Goal: Information Seeking & Learning: Learn about a topic

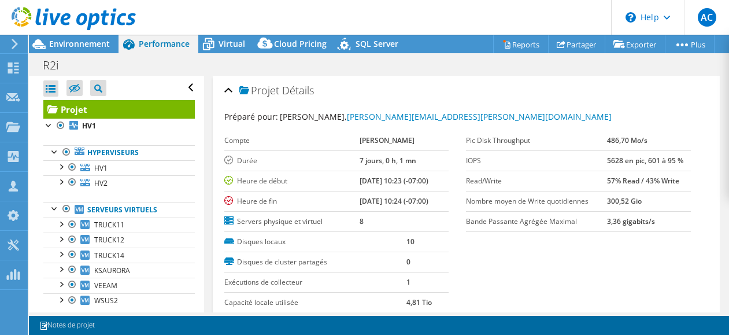
select select "USD"
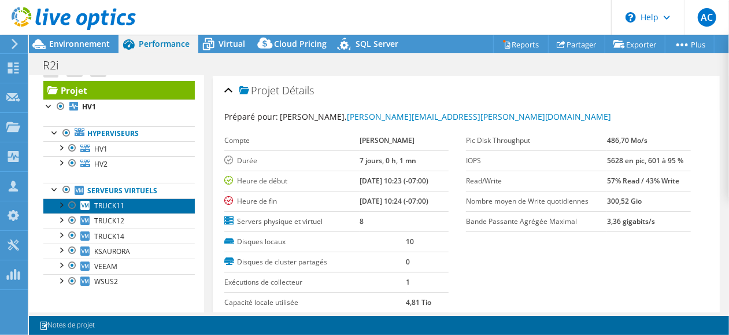
click at [131, 210] on link "TRUCK11" at bounding box center [119, 205] width 152 height 15
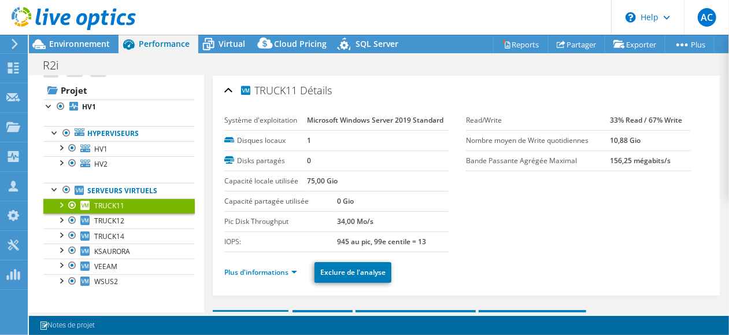
click at [118, 202] on span "TRUCK11" at bounding box center [109, 206] width 30 height 10
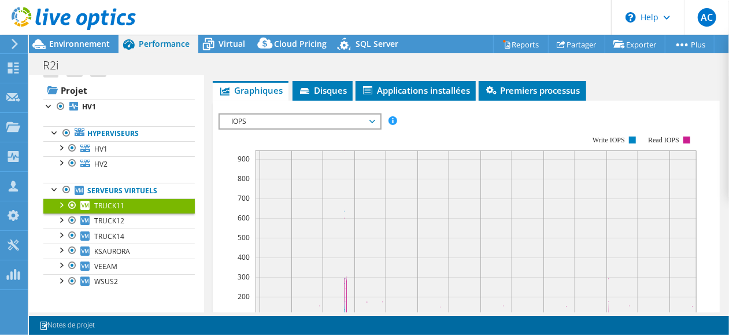
scroll to position [174, 0]
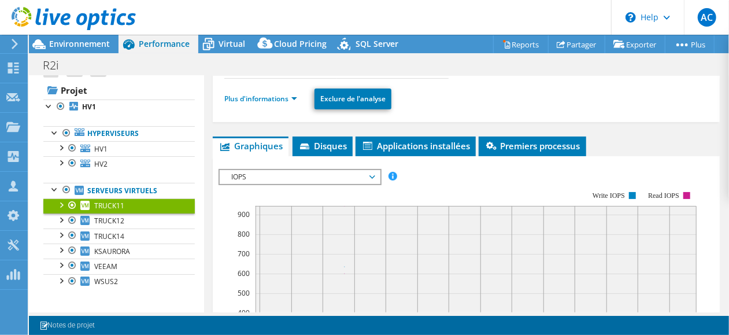
click at [375, 175] on icon at bounding box center [373, 176] width 6 height 3
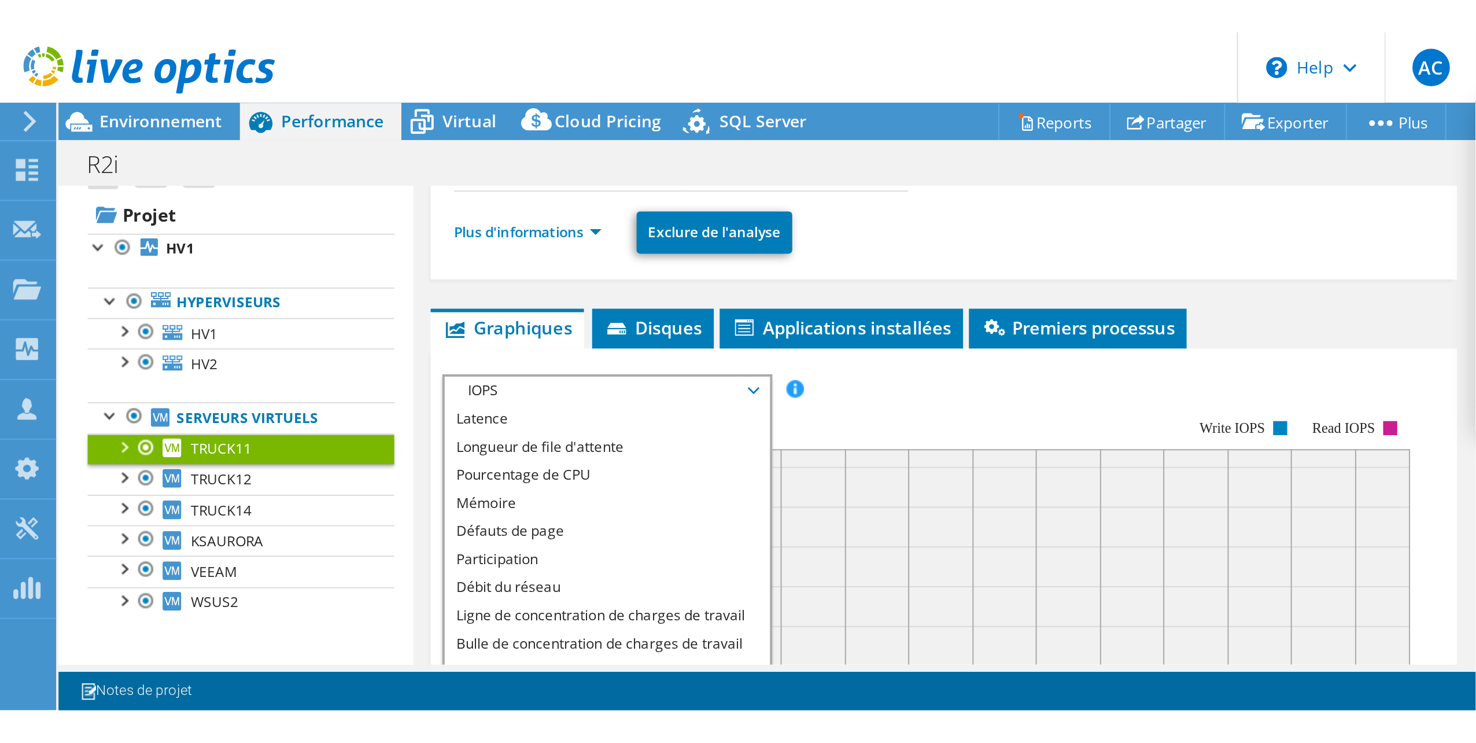
scroll to position [34, 0]
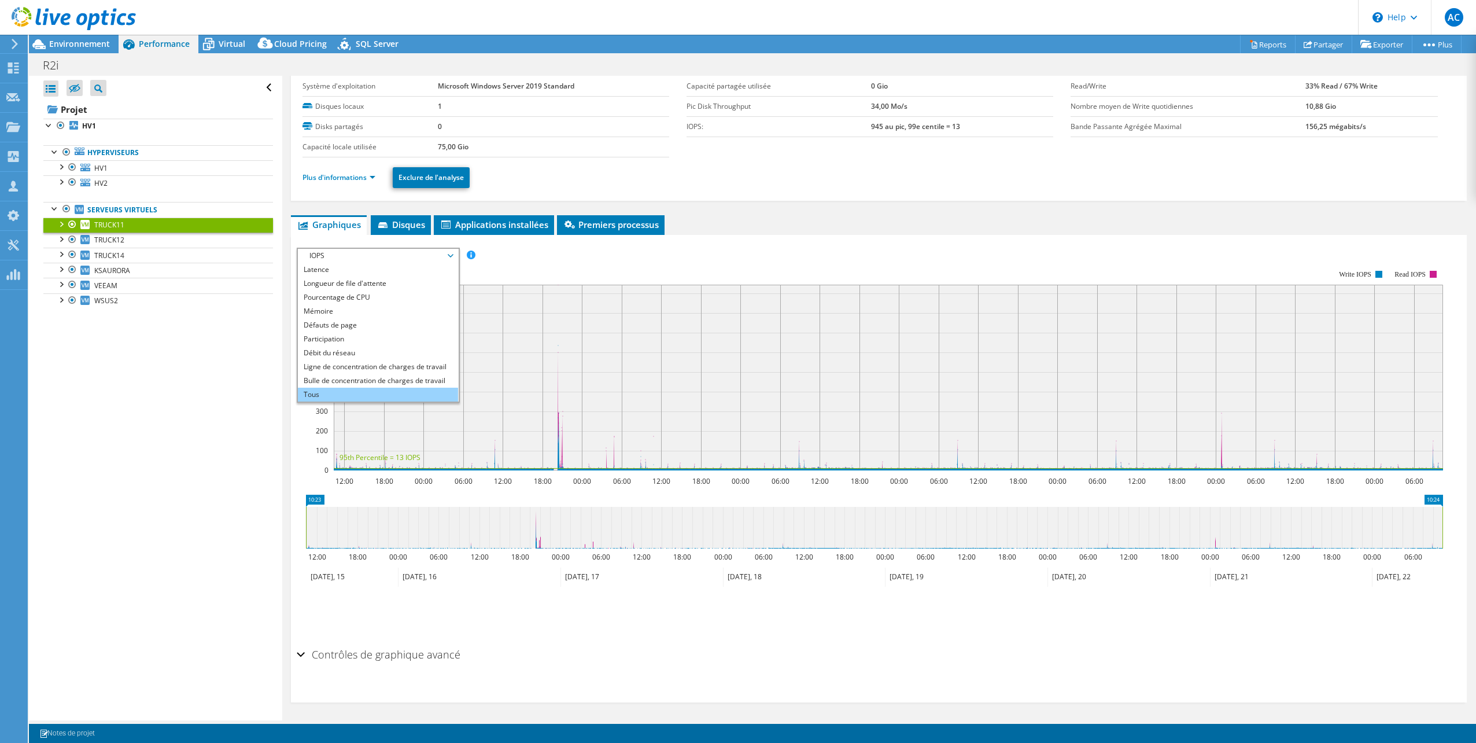
click at [324, 334] on li "Tous" at bounding box center [378, 395] width 160 height 14
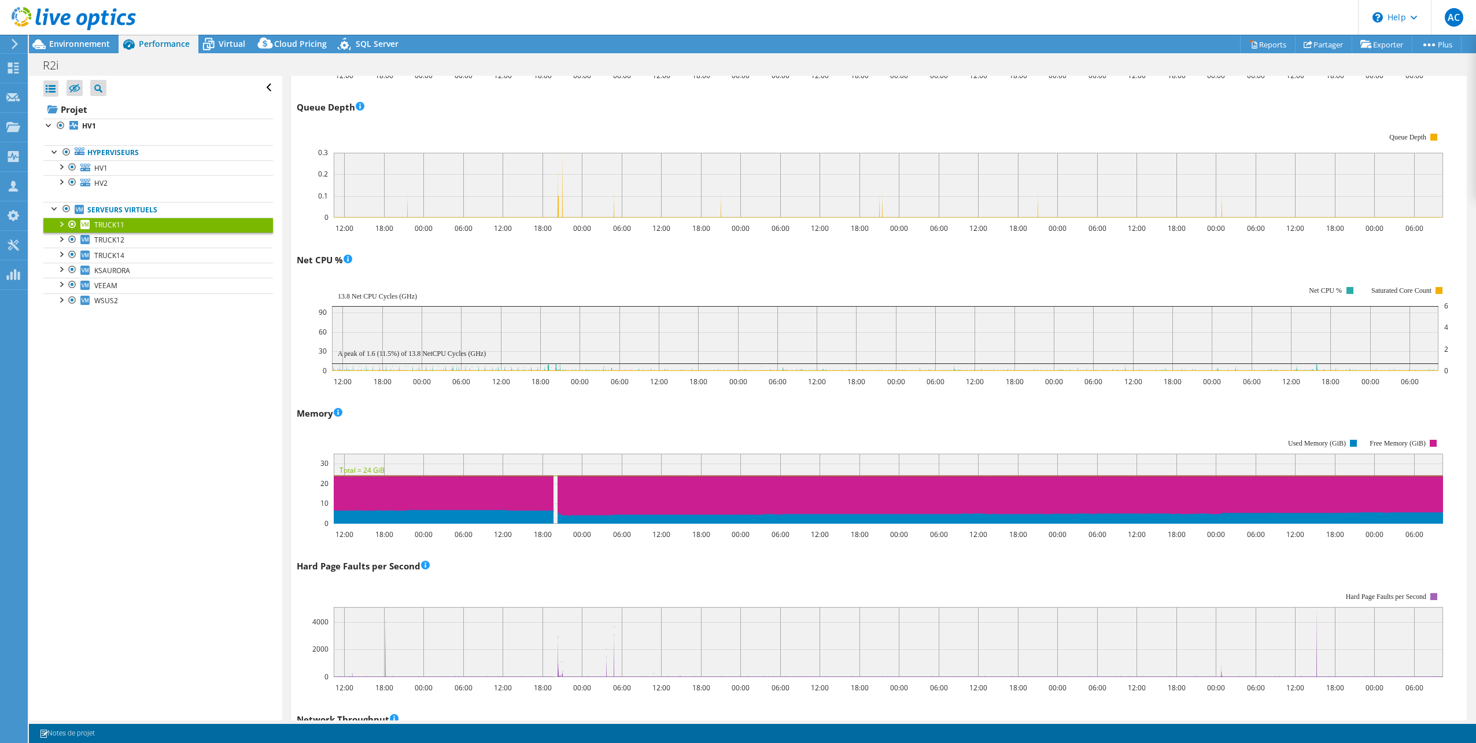
scroll to position [810, 0]
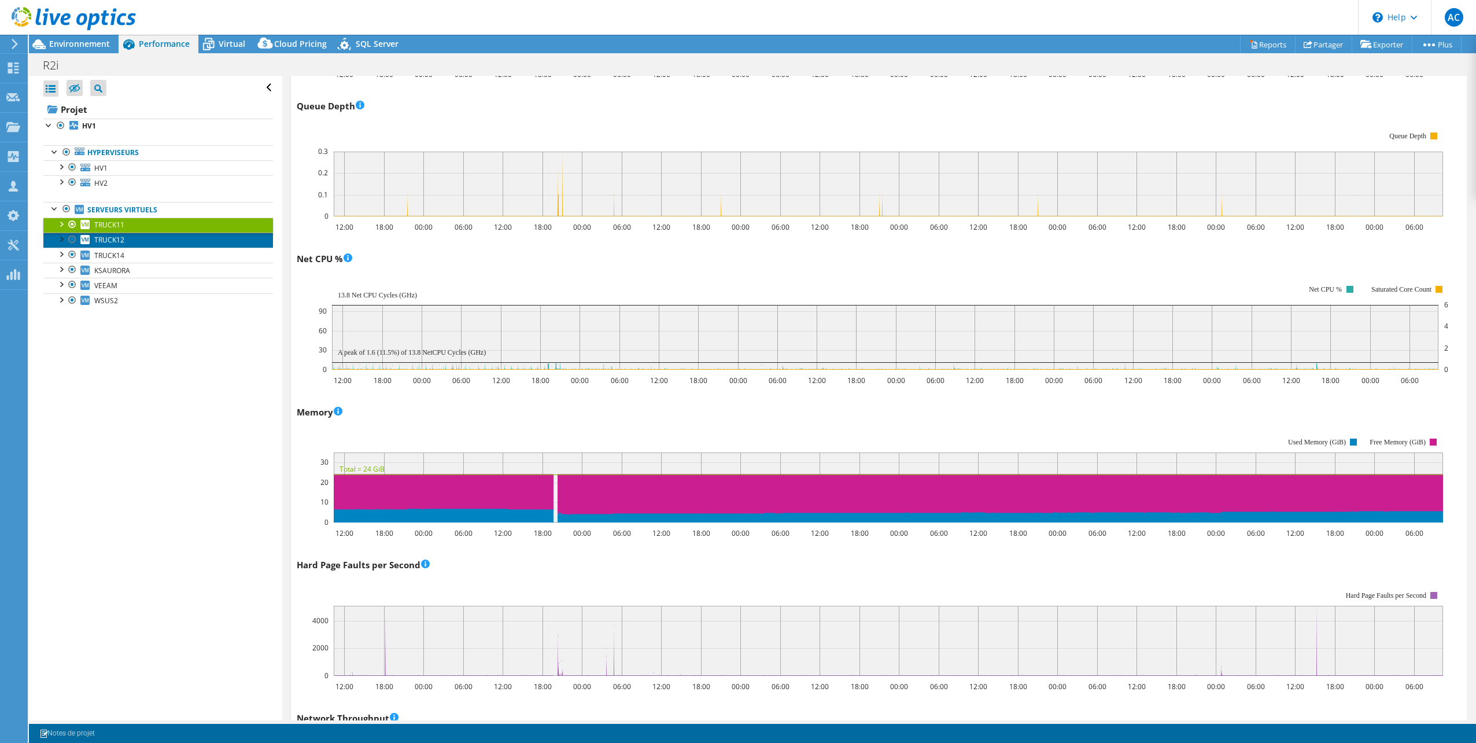
click at [124, 238] on link "TRUCK12" at bounding box center [158, 240] width 230 height 15
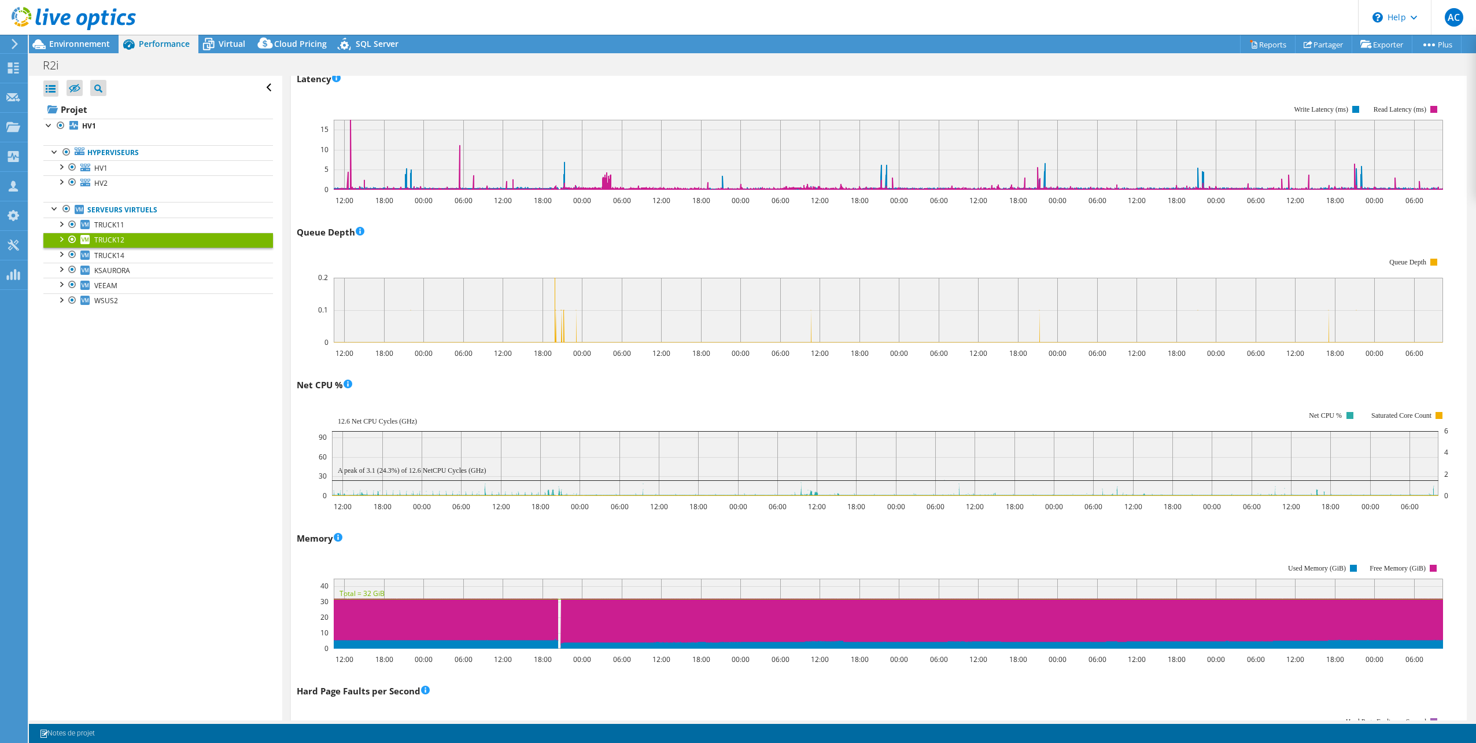
scroll to position [694, 0]
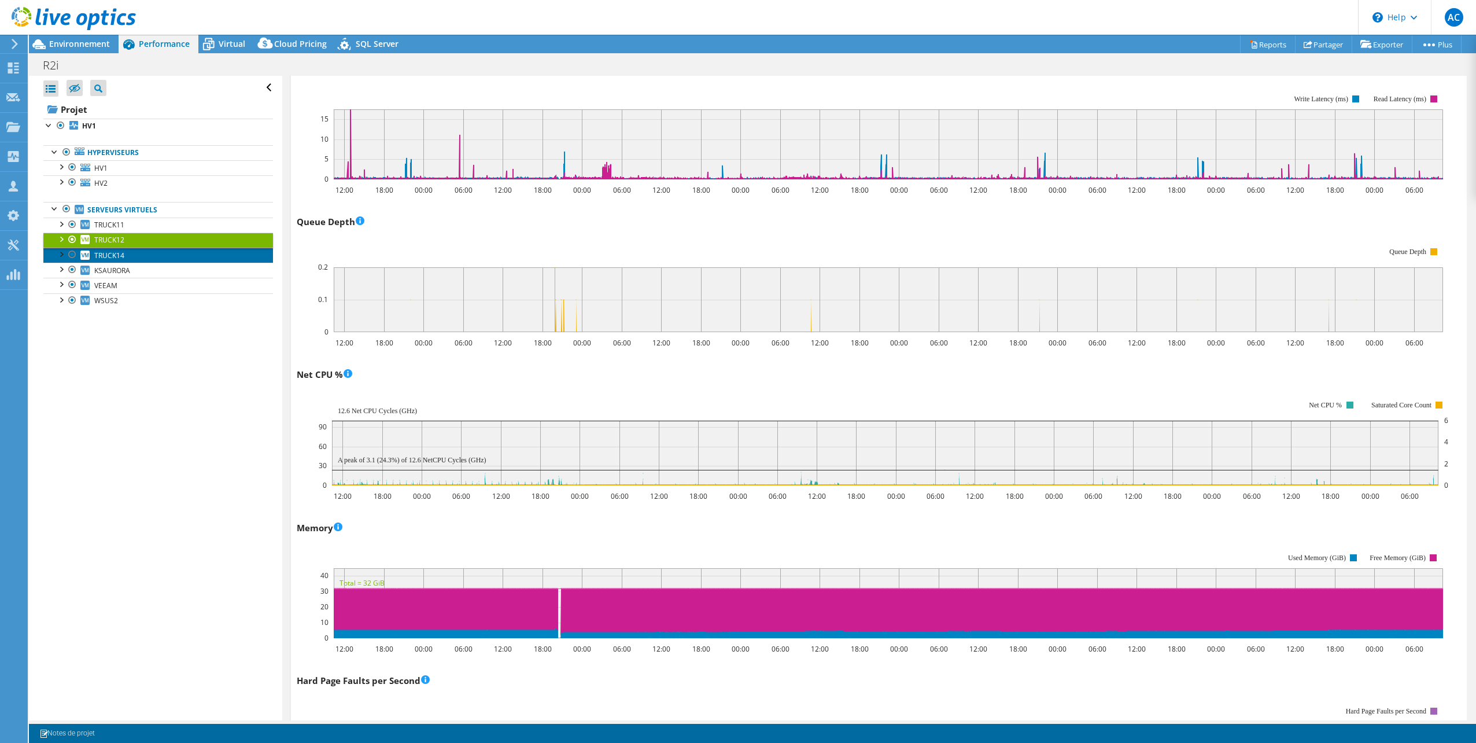
drag, startPoint x: 133, startPoint y: 248, endPoint x: 131, endPoint y: 253, distance: 6.2
click at [133, 248] on link "TRUCK14" at bounding box center [158, 255] width 230 height 15
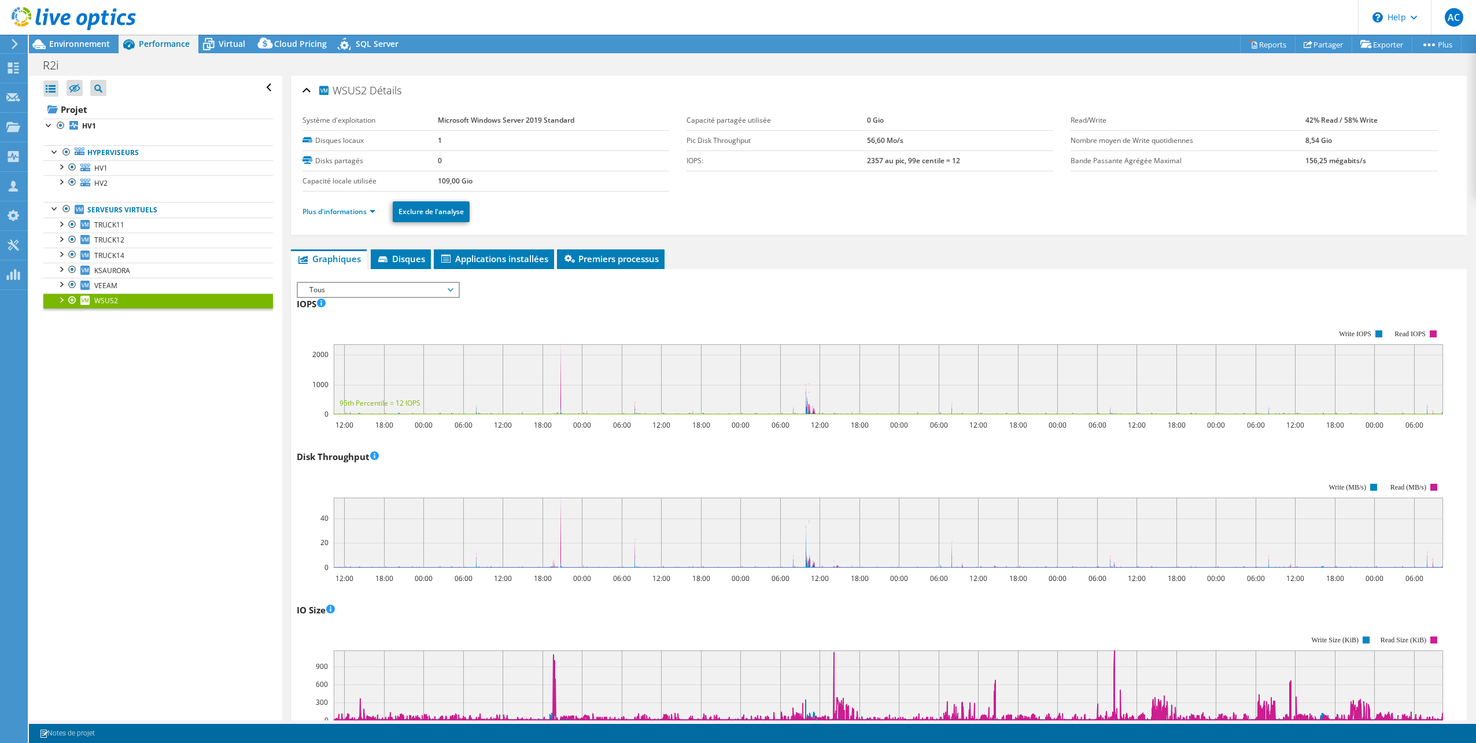
select select "USD"
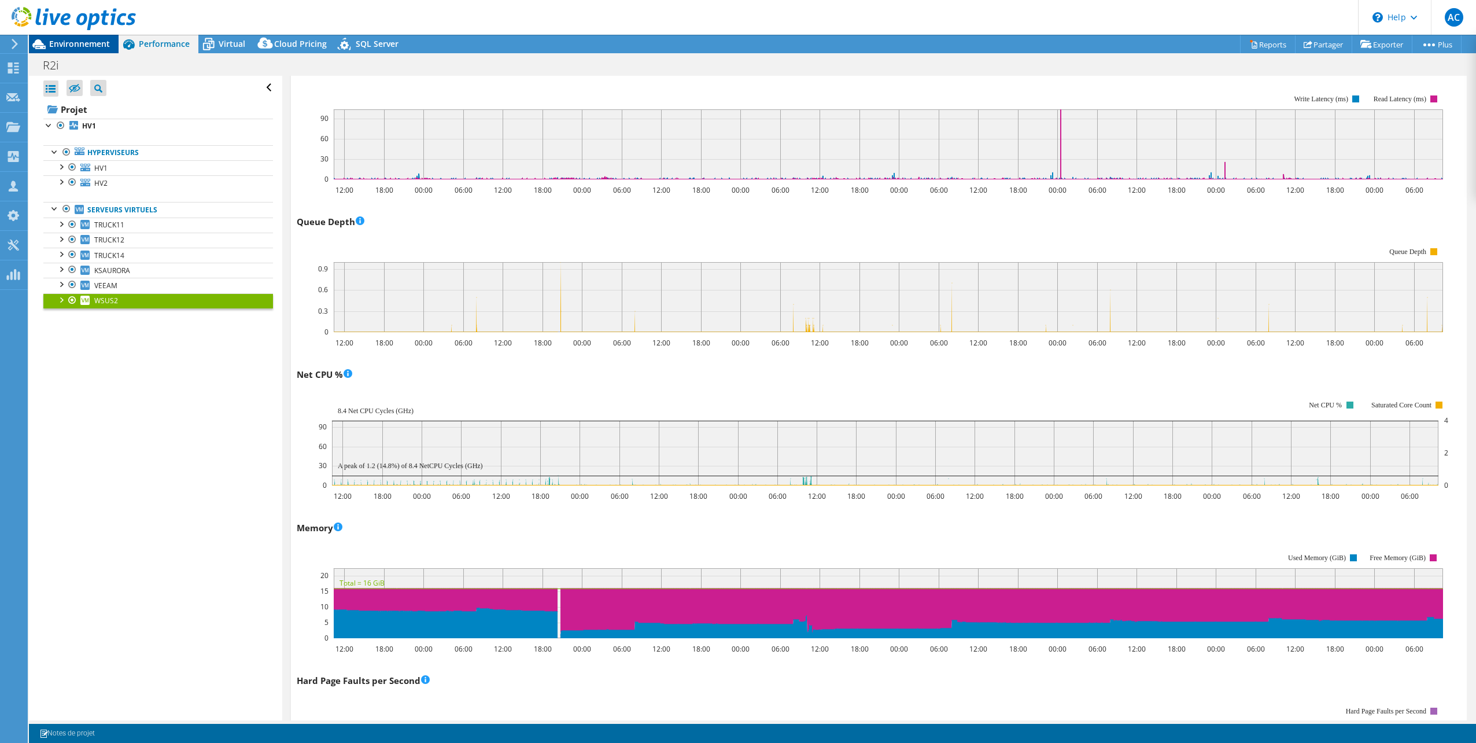
click at [88, 40] on span "Environnement" at bounding box center [79, 43] width 61 height 11
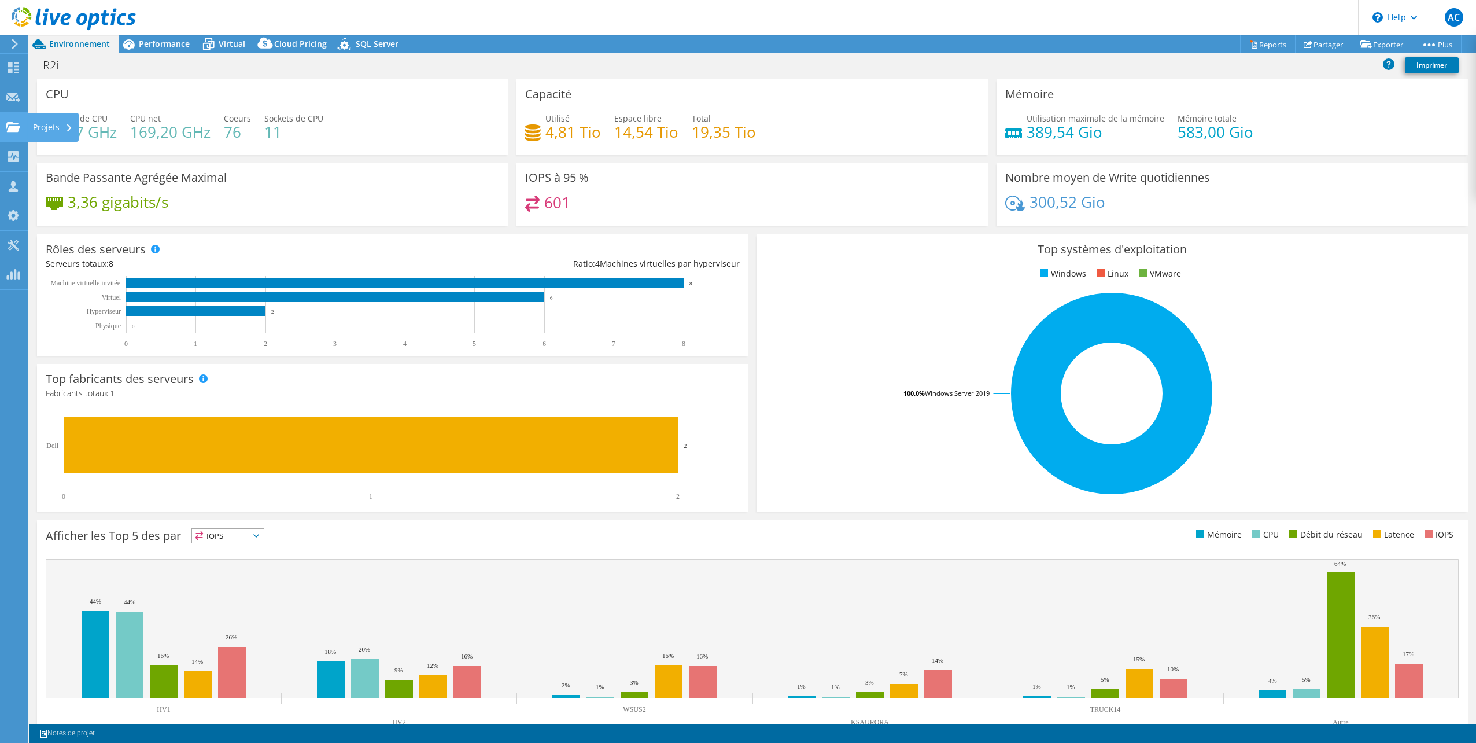
click at [43, 121] on div "Projets" at bounding box center [52, 127] width 51 height 29
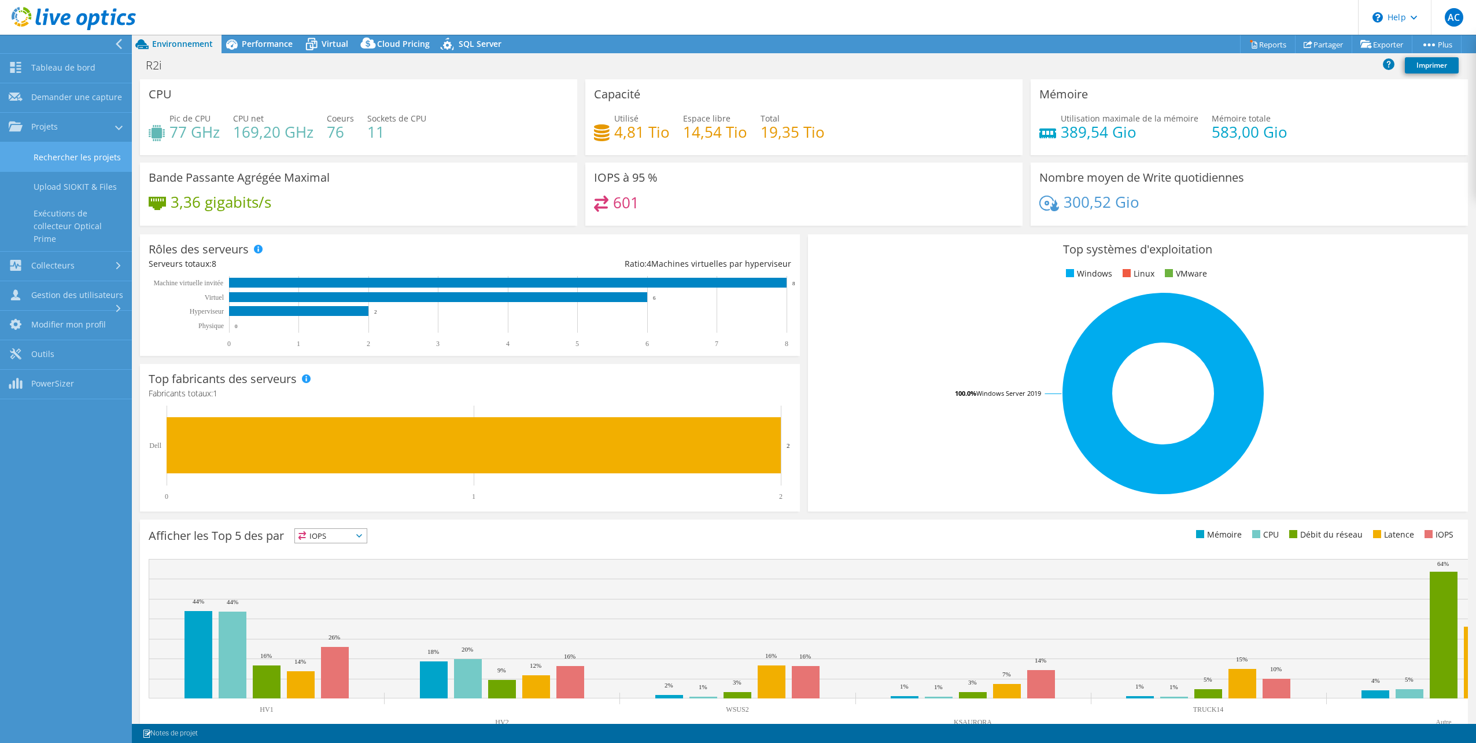
click at [43, 152] on link "Rechercher les projets" at bounding box center [66, 156] width 132 height 29
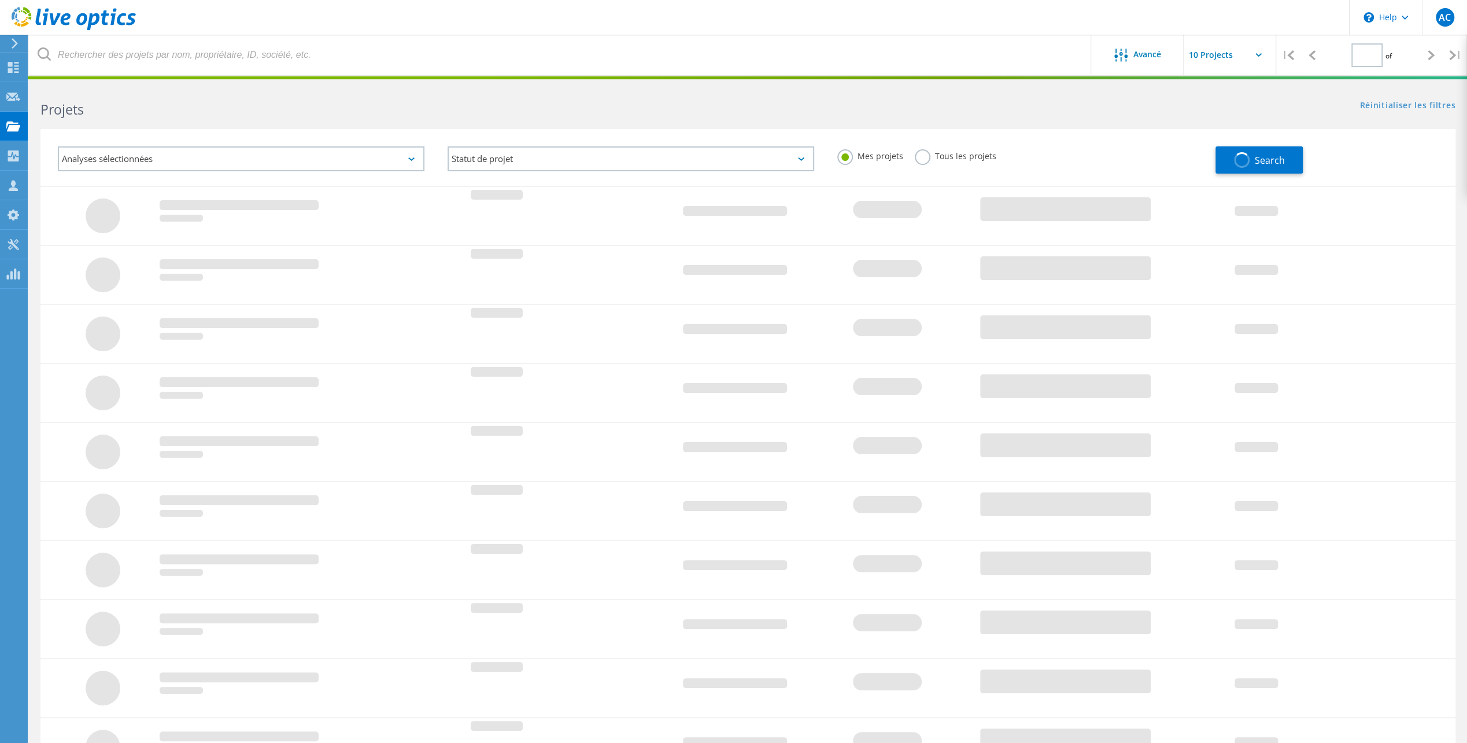
type input "1"
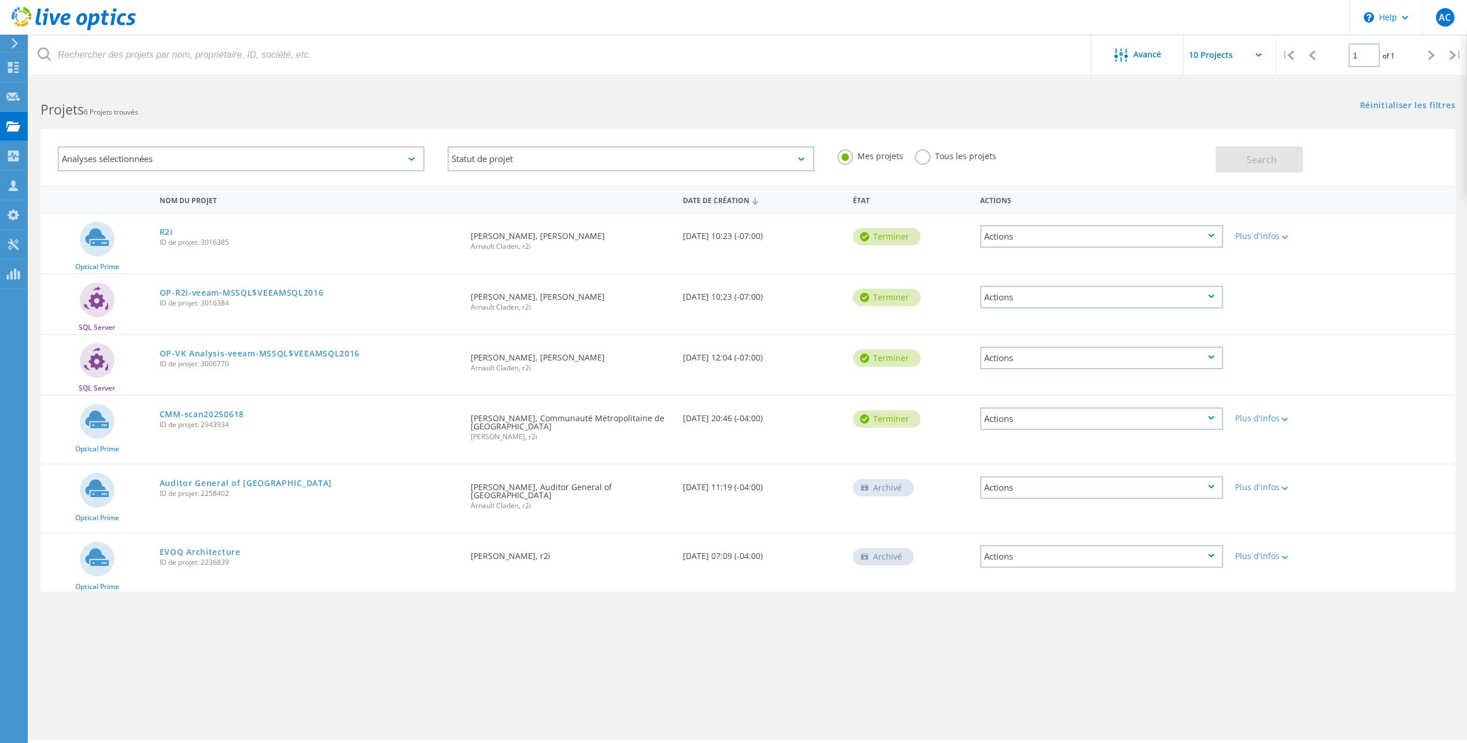
click at [1349, 141] on div "Search" at bounding box center [1333, 154] width 234 height 38
click at [1213, 229] on div "Actions" at bounding box center [1101, 236] width 243 height 23
click at [1017, 19] on header "\n Help Explore Helpful Articles Contact Support AC Membre d'équipe de partenai…" at bounding box center [733, 17] width 1467 height 35
click at [168, 232] on link "R2i" at bounding box center [166, 232] width 13 height 8
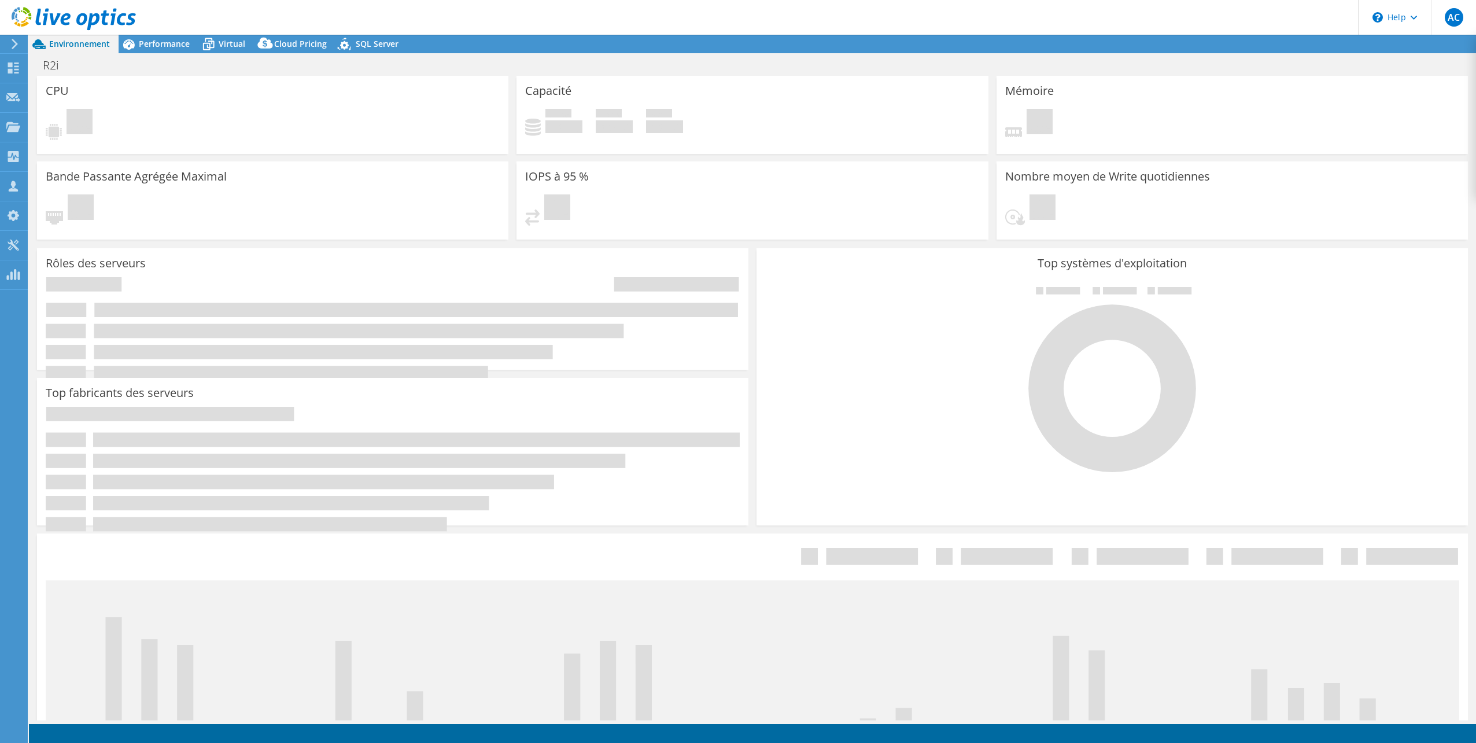
select select "USD"
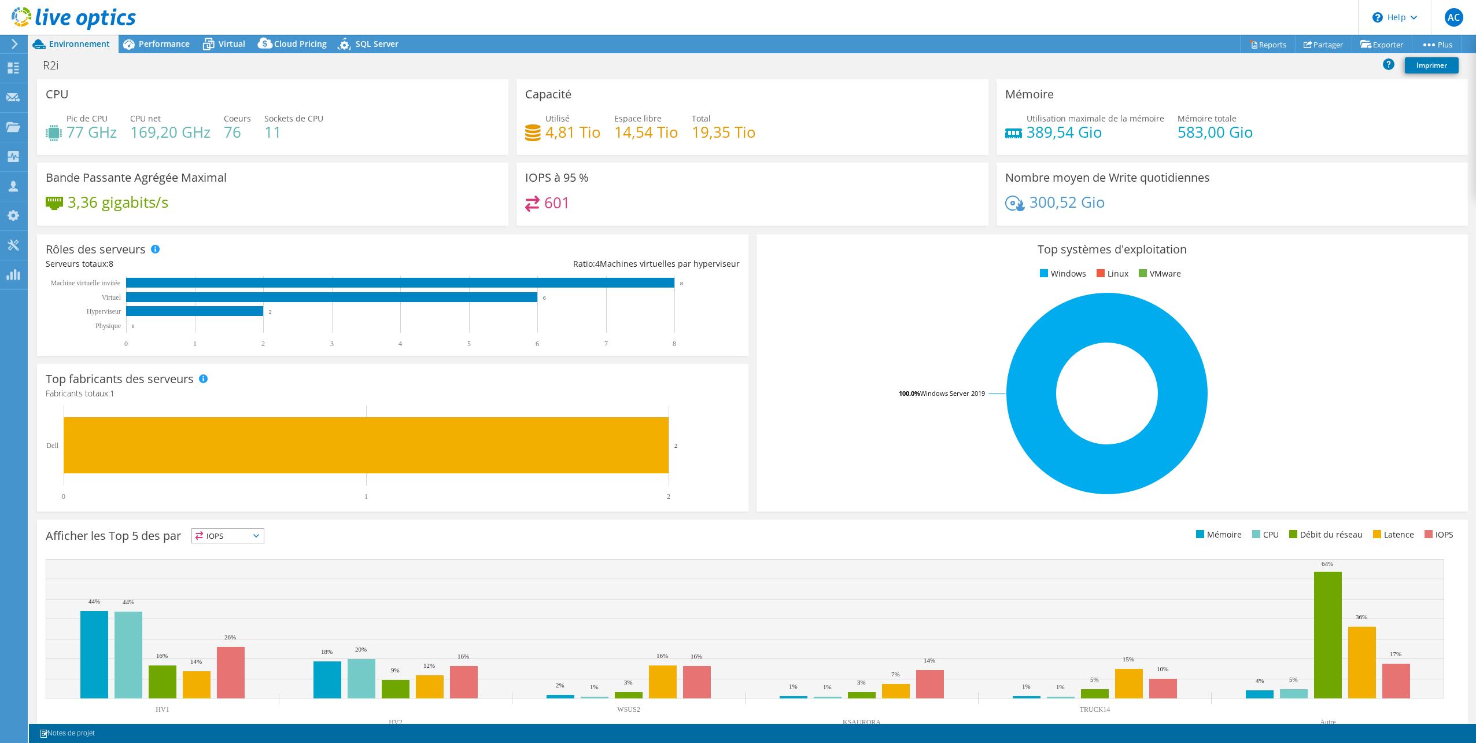
select select "[GEOGRAPHIC_DATA]"
select select "CAD"
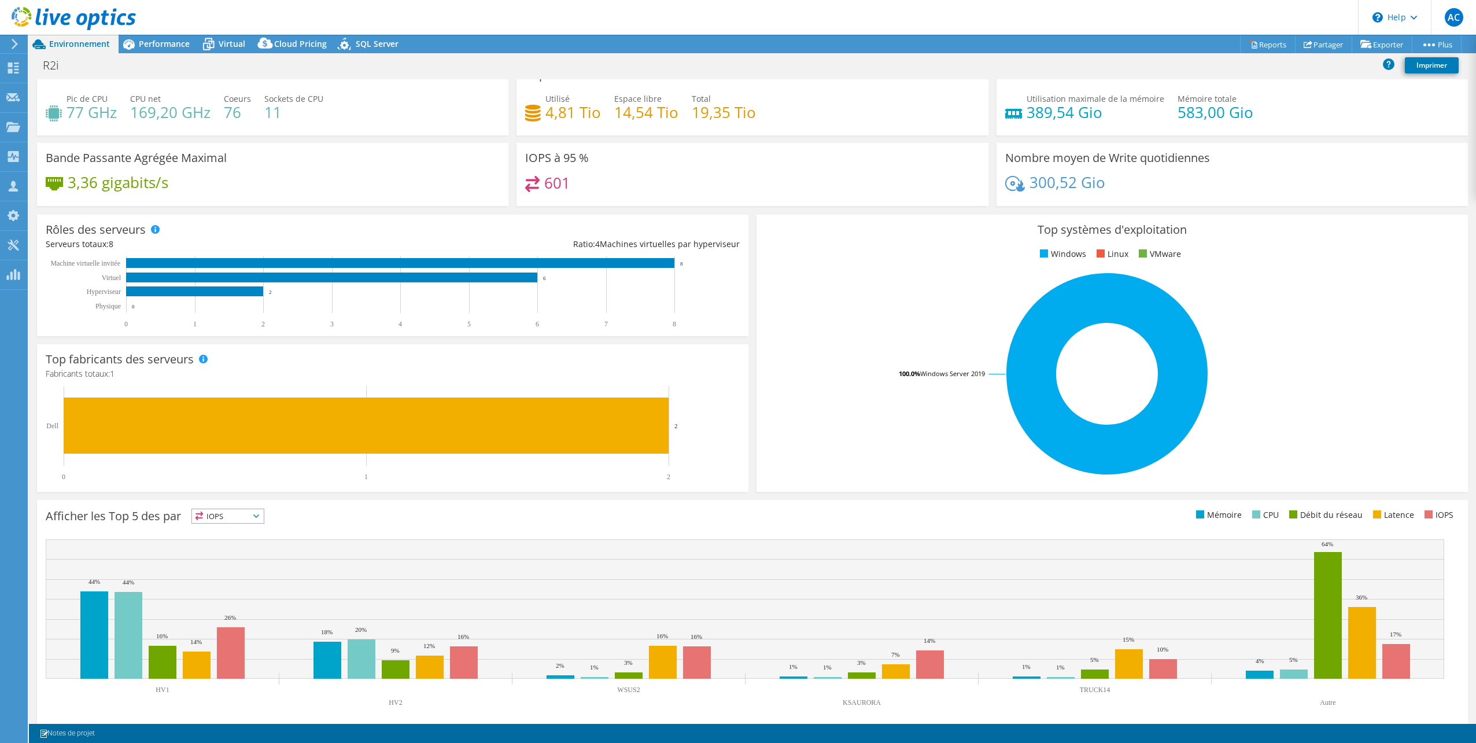
scroll to position [29, 0]
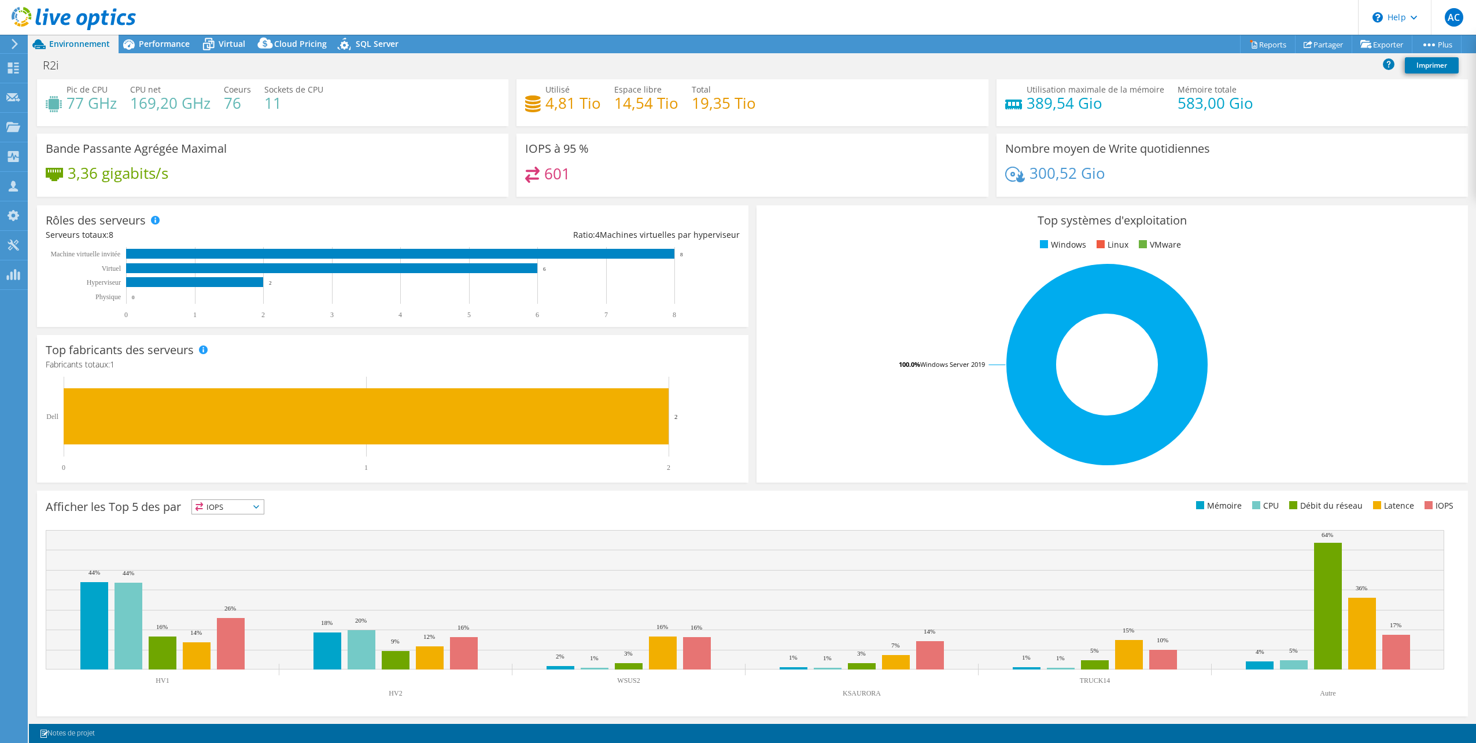
click at [257, 503] on span "IOPS" at bounding box center [228, 507] width 72 height 14
click at [222, 560] on li "CPU" at bounding box center [228, 554] width 72 height 16
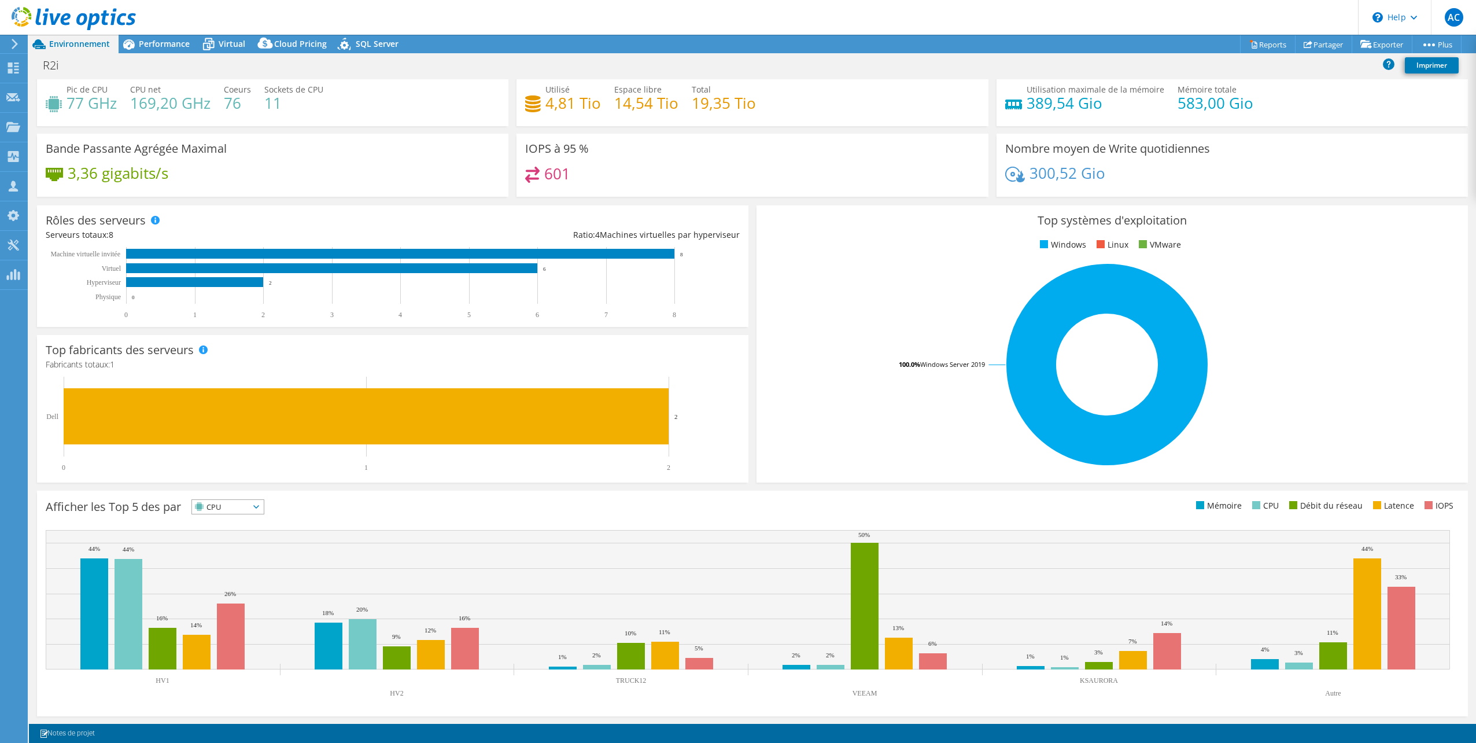
click at [1333, 386] on rect at bounding box center [1107, 364] width 684 height 202
click at [42, 126] on div "Projets" at bounding box center [52, 127] width 51 height 29
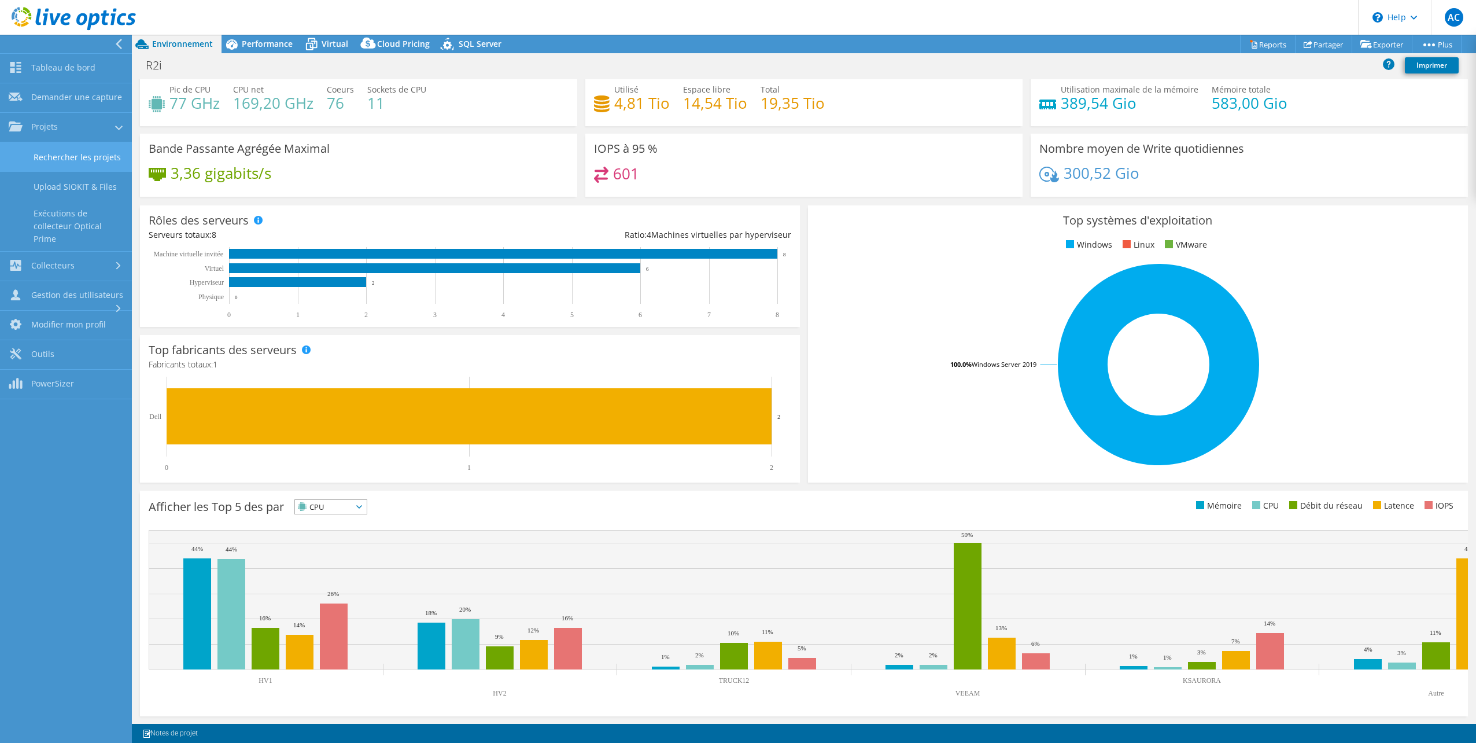
click at [80, 153] on link "Rechercher les projets" at bounding box center [66, 156] width 132 height 29
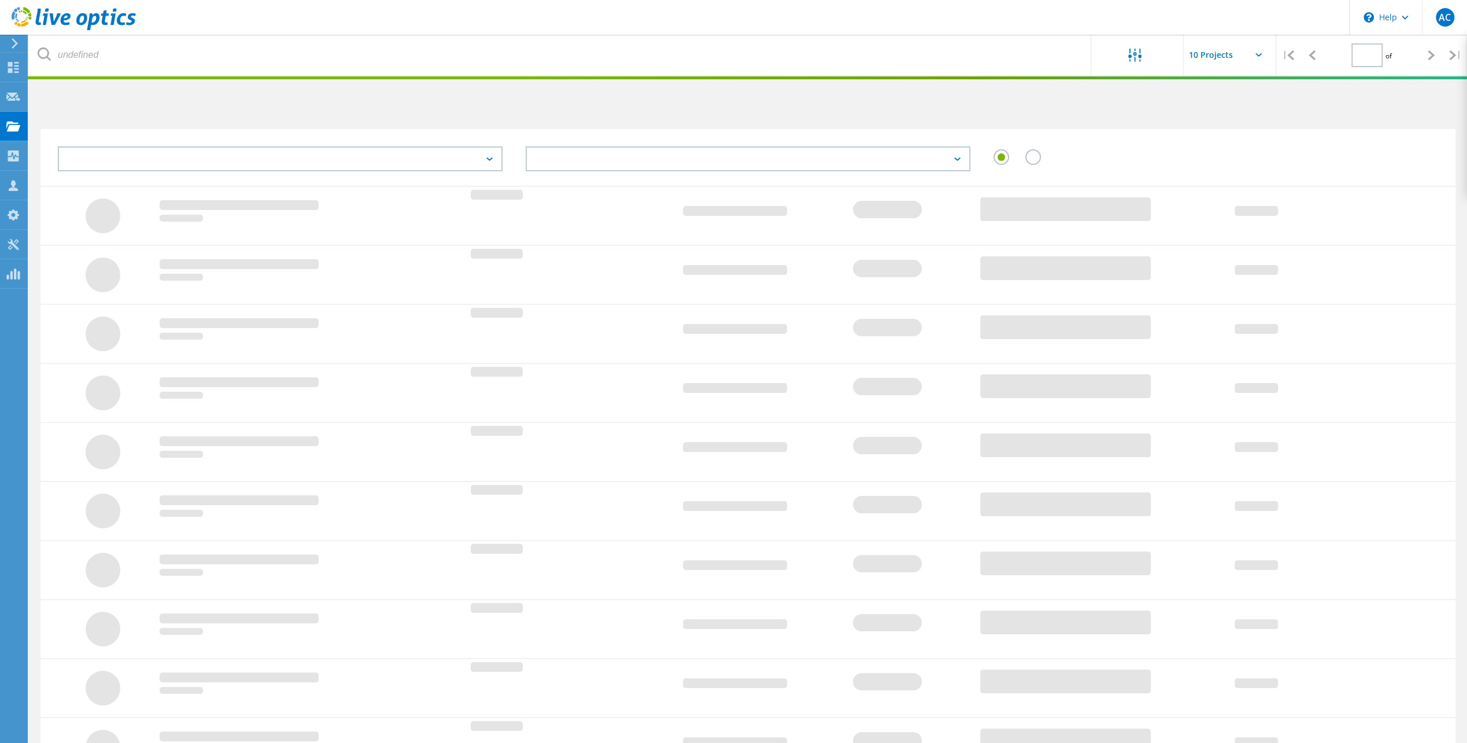
type input "1"
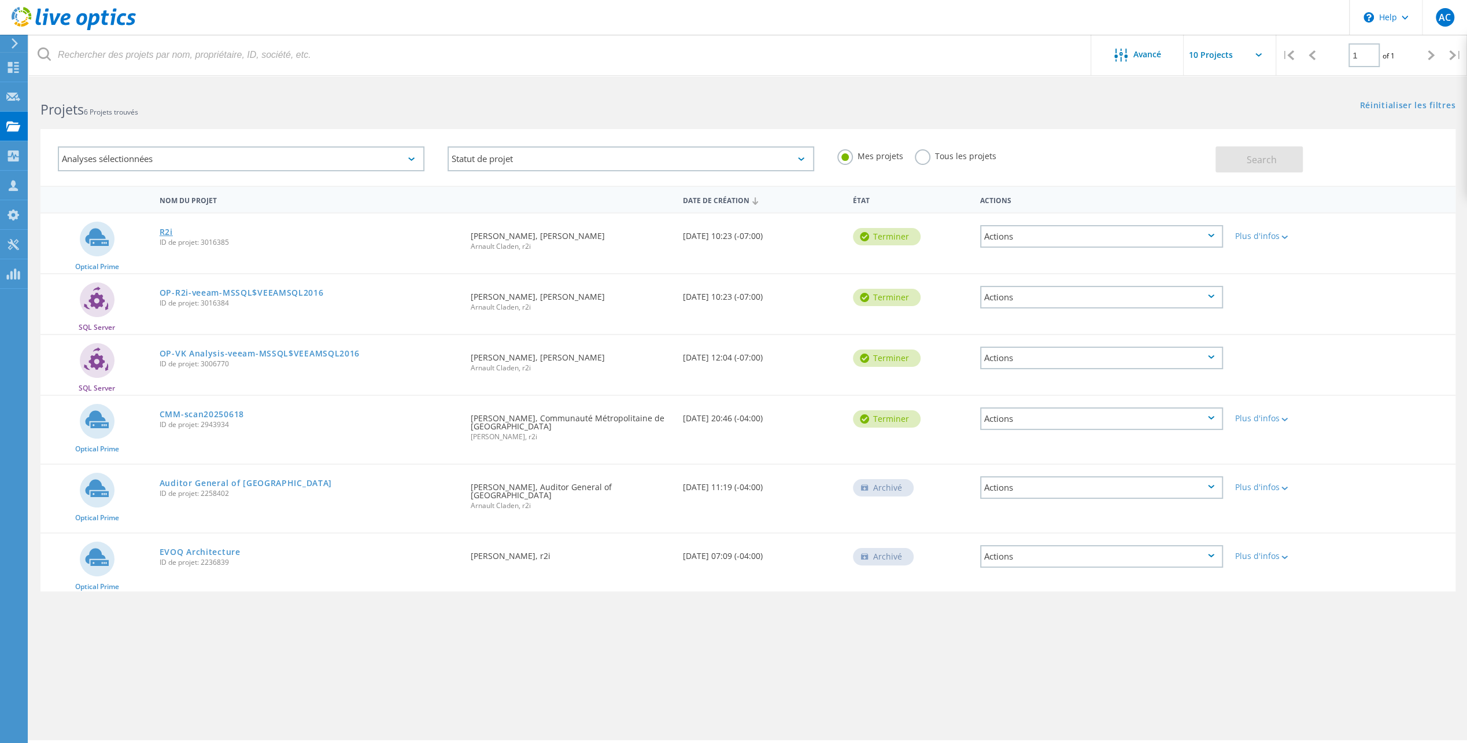
click at [168, 230] on link "R2i" at bounding box center [166, 232] width 13 height 8
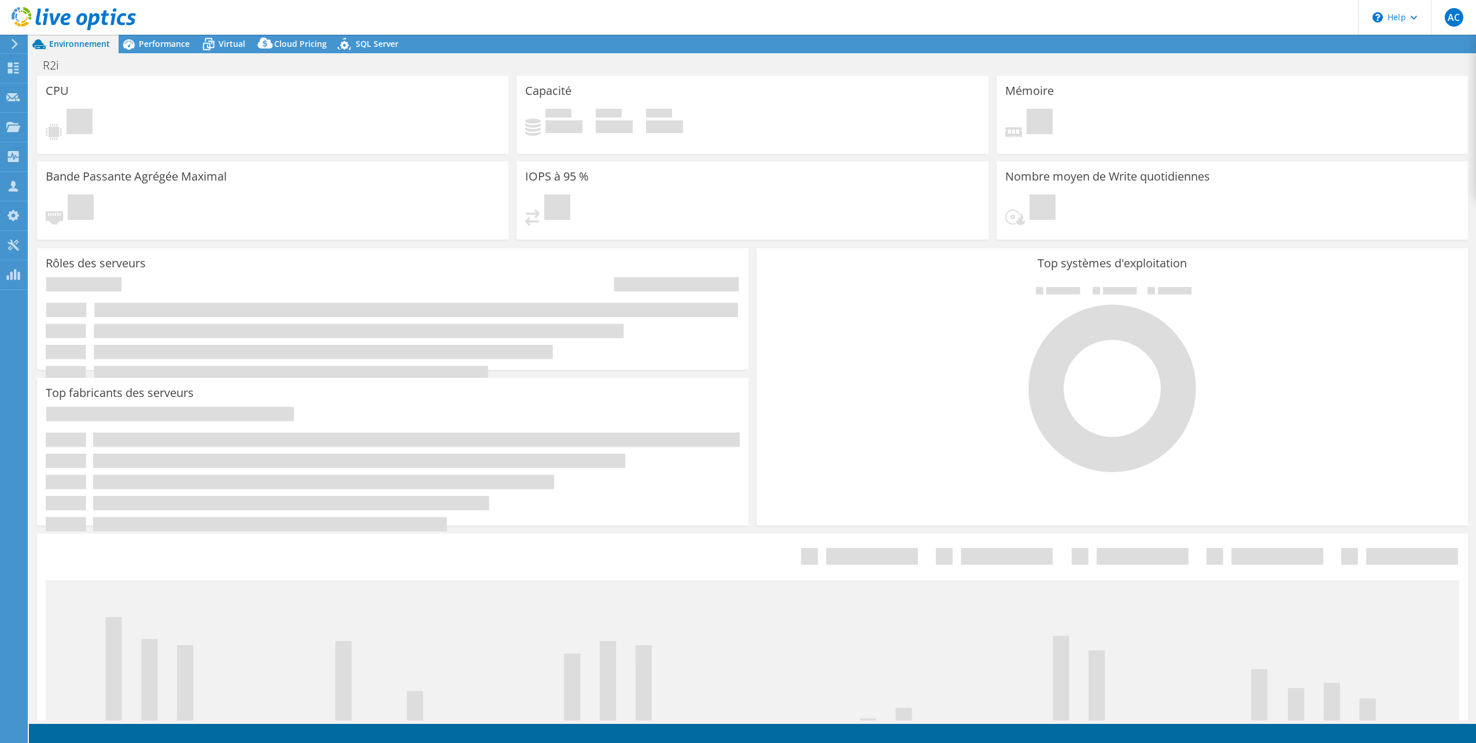
select select "[GEOGRAPHIC_DATA]"
select select "CAD"
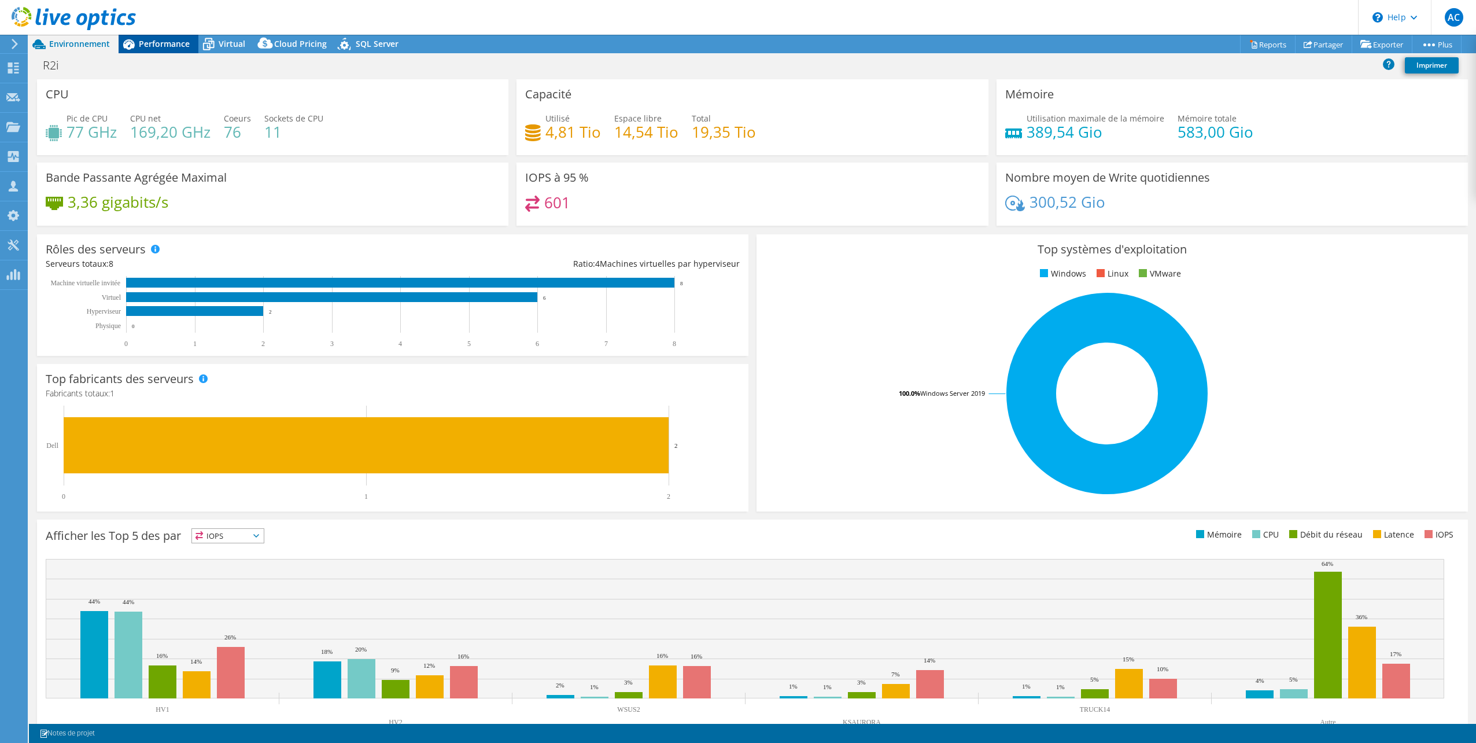
click at [162, 40] on span "Performance" at bounding box center [164, 43] width 51 height 11
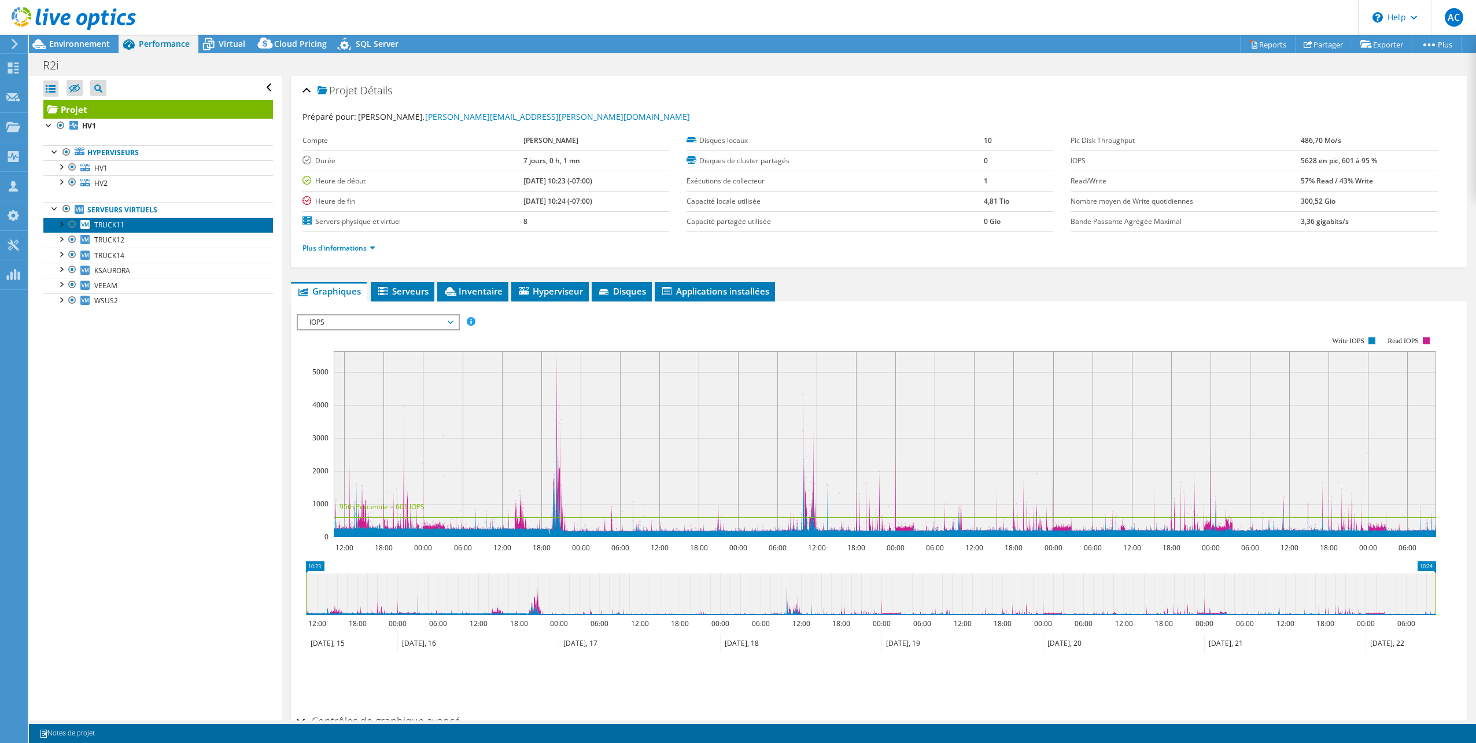
click at [136, 223] on link "TRUCK11" at bounding box center [158, 224] width 230 height 15
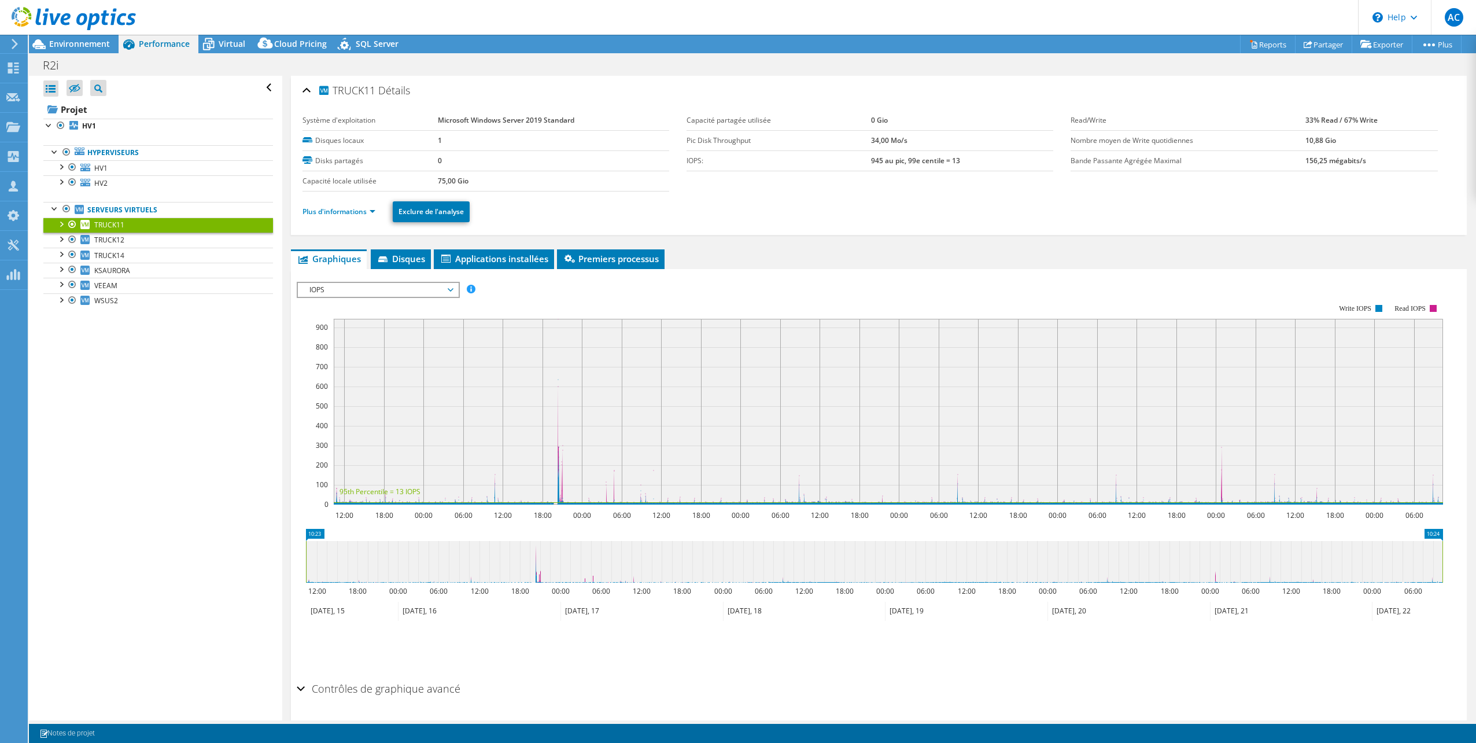
click at [449, 289] on span "IOPS" at bounding box center [378, 290] width 149 height 14
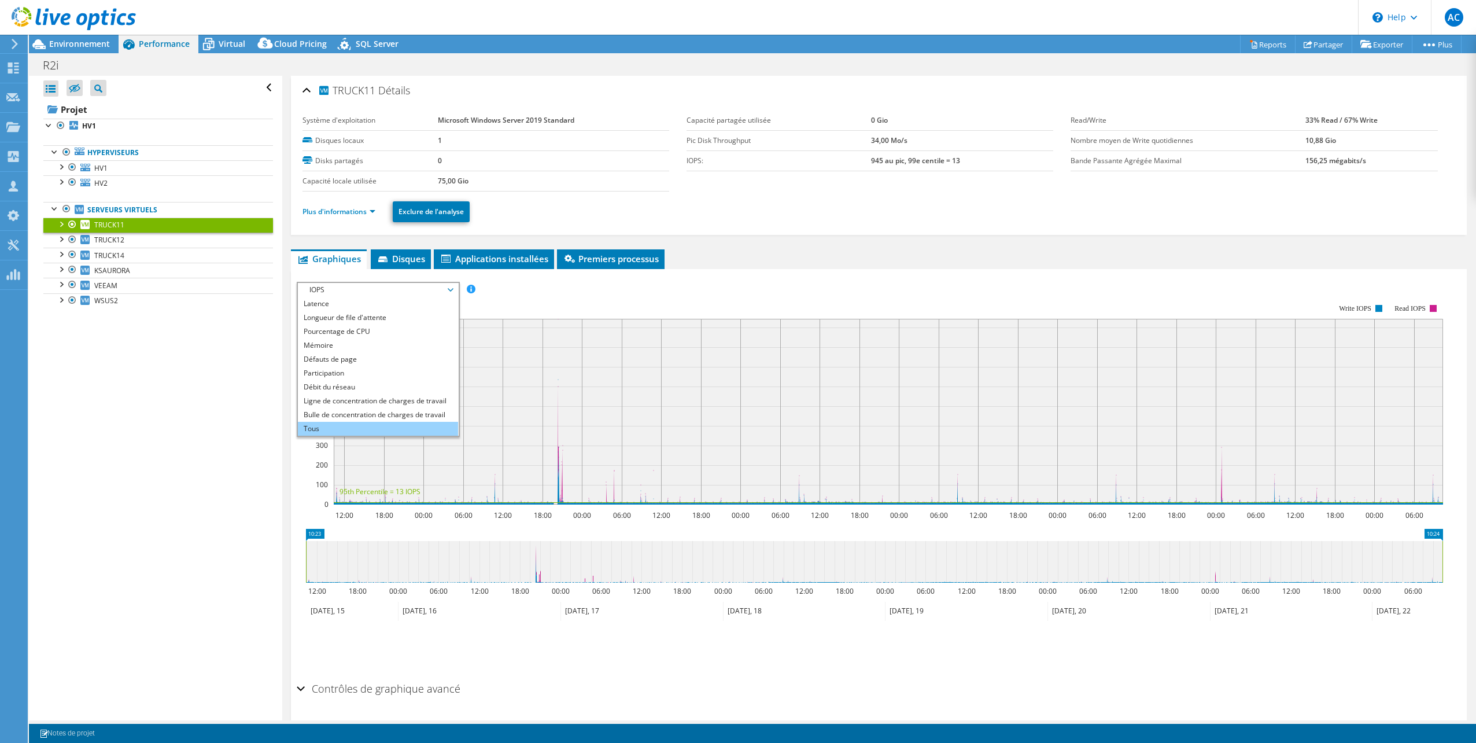
click at [333, 422] on li "Tous" at bounding box center [378, 429] width 160 height 14
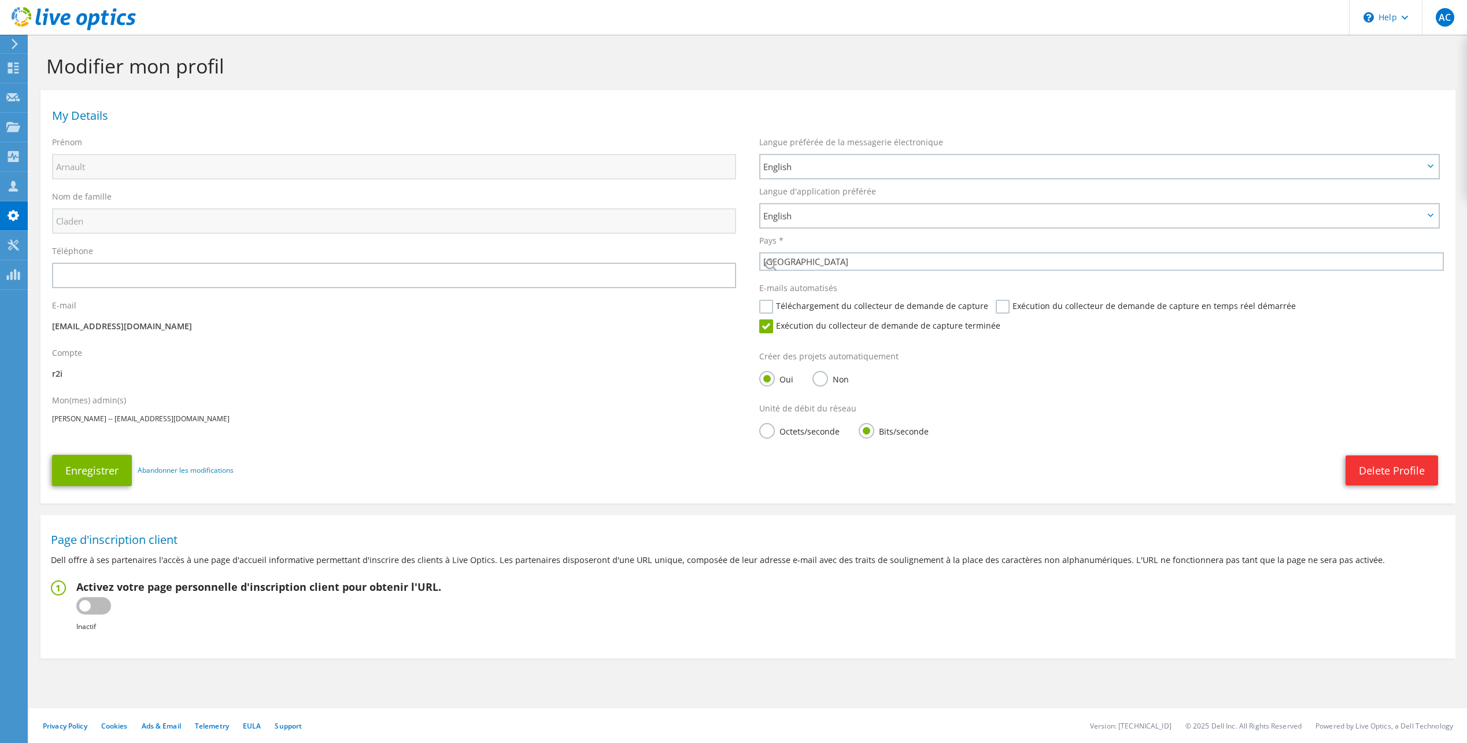
select select "37"
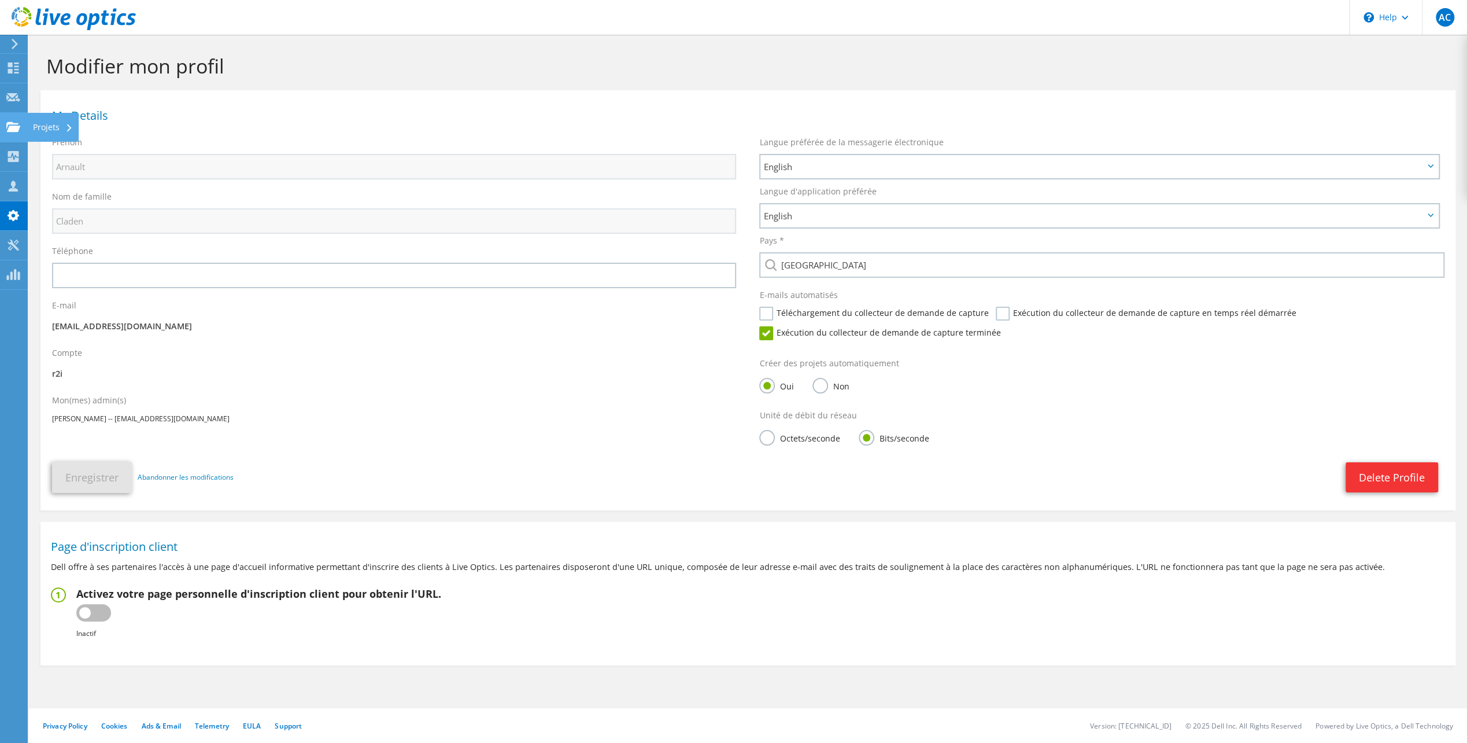
click at [41, 126] on div "Projets" at bounding box center [52, 127] width 51 height 29
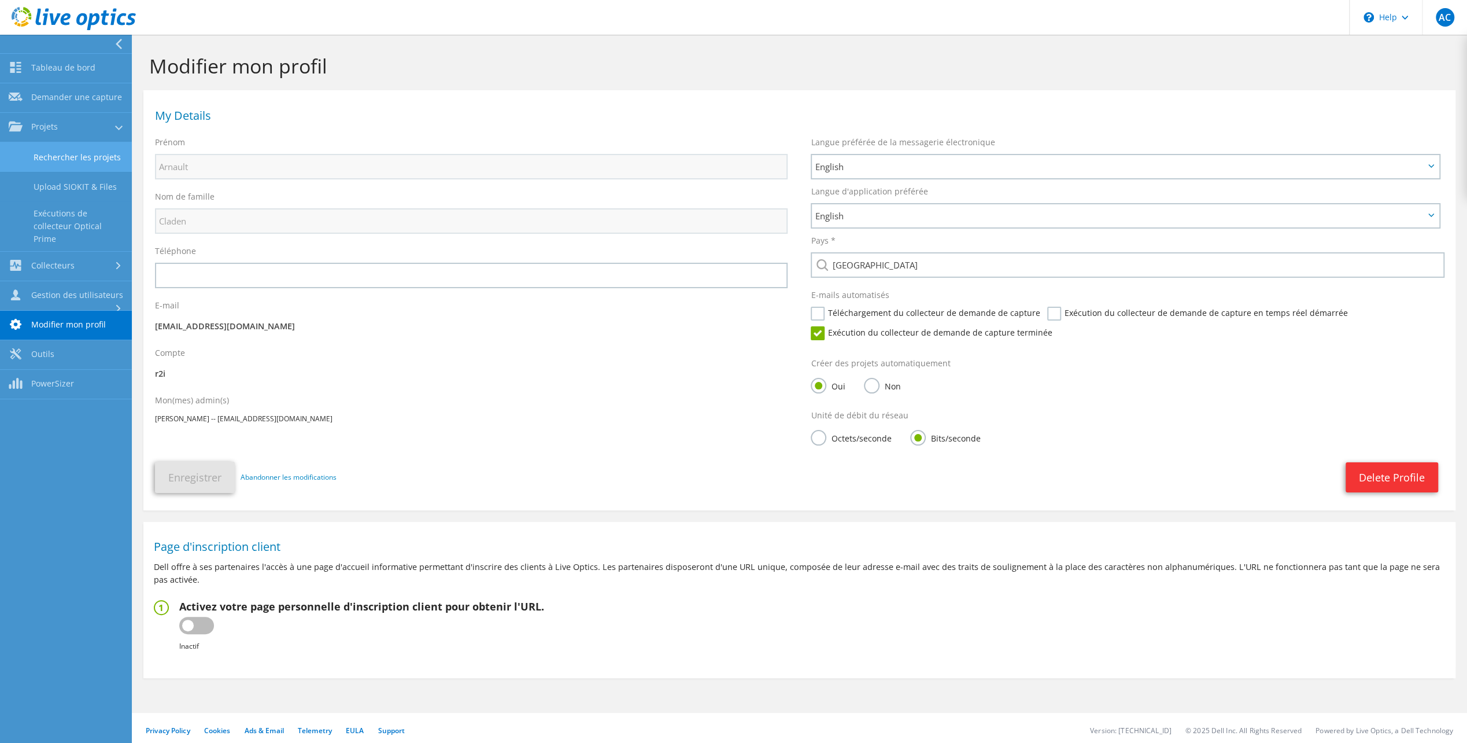
click at [65, 153] on link "Rechercher les projets" at bounding box center [66, 156] width 132 height 29
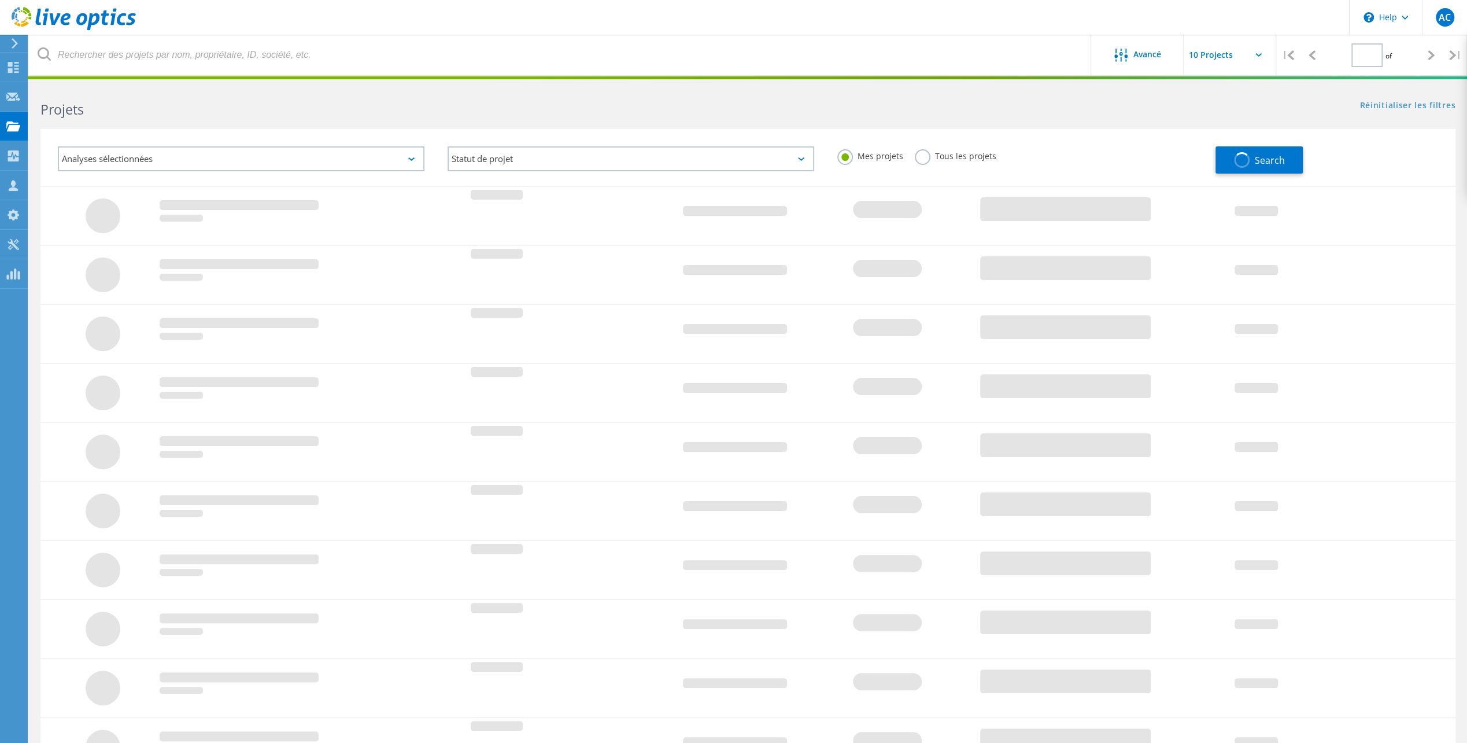
type input "1"
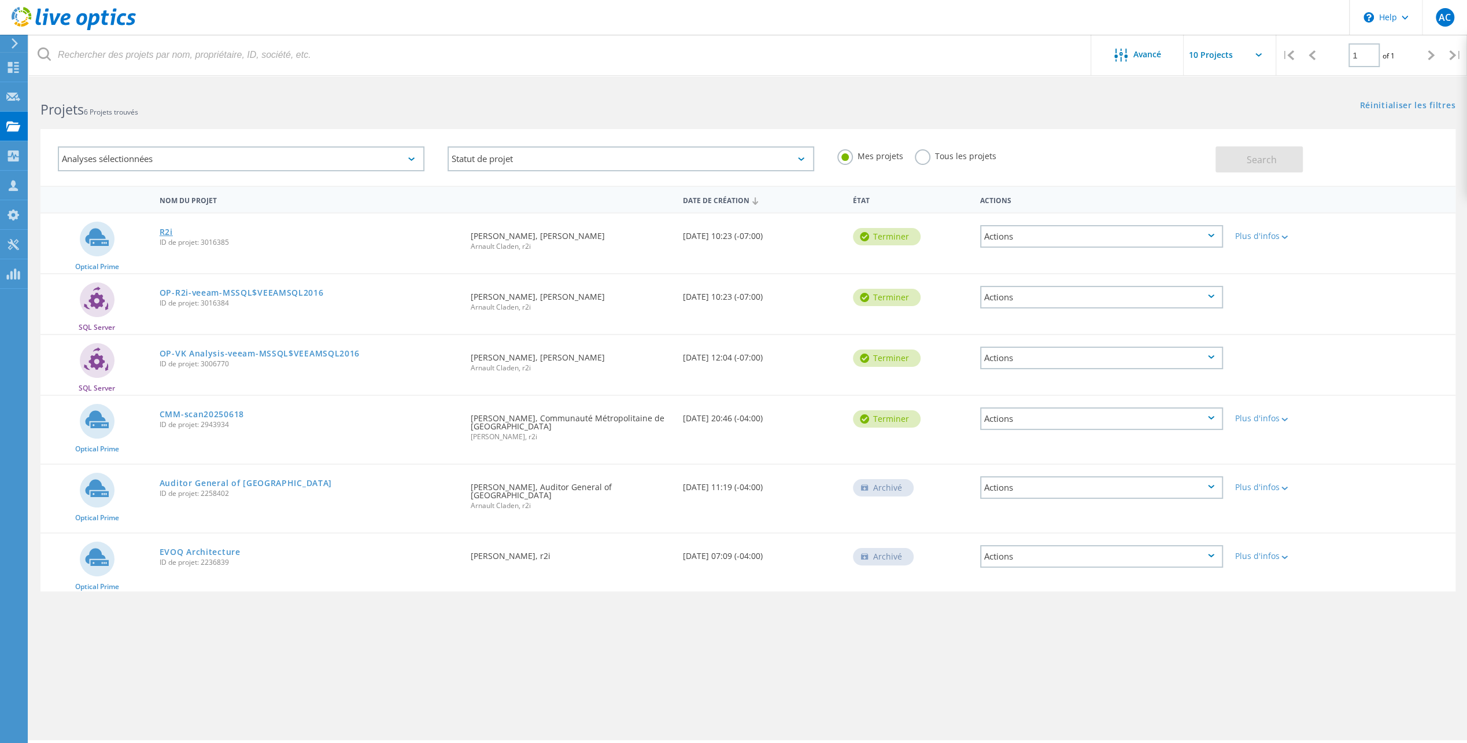
click at [169, 231] on link "R2i" at bounding box center [166, 232] width 13 height 8
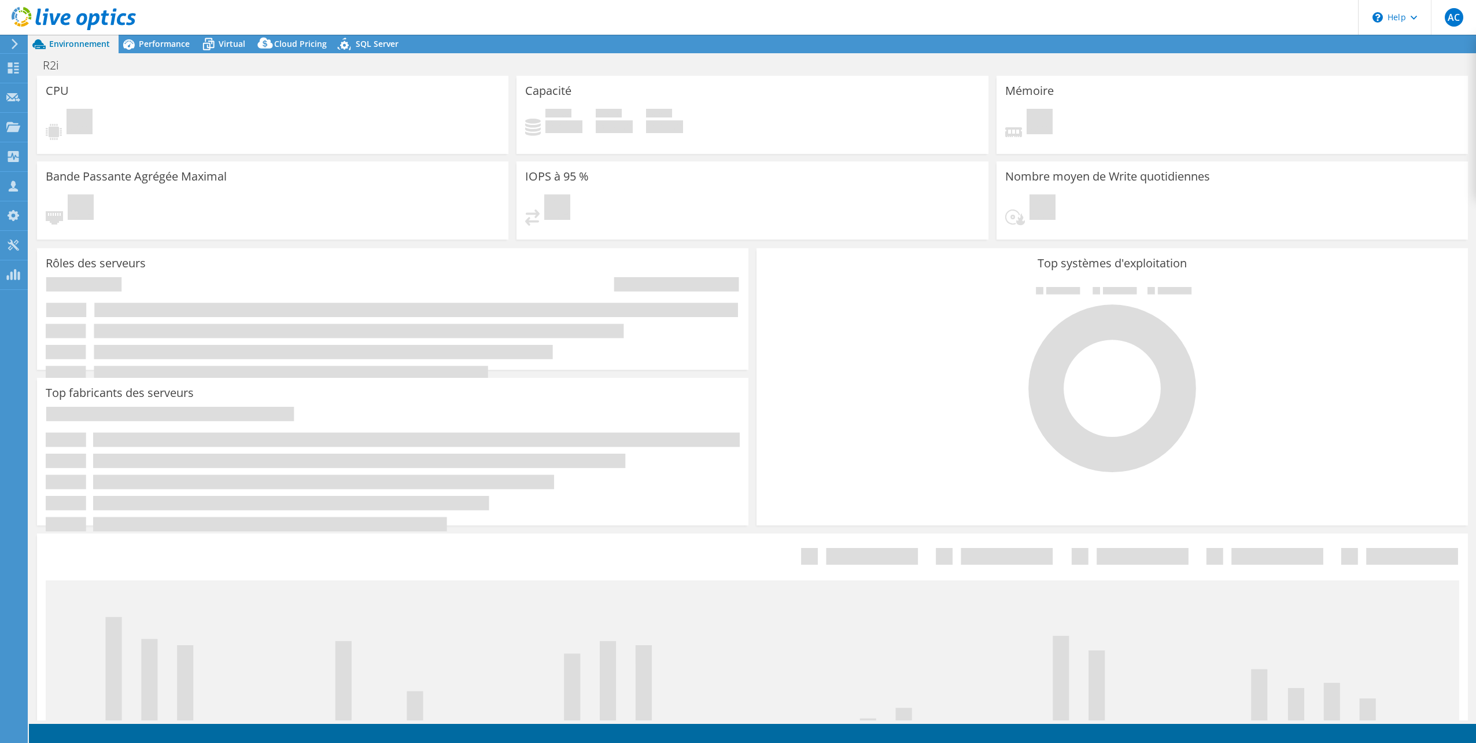
select select "[GEOGRAPHIC_DATA]"
select select "CAD"
select select "[GEOGRAPHIC_DATA]"
select select "CAD"
select select "[GEOGRAPHIC_DATA]"
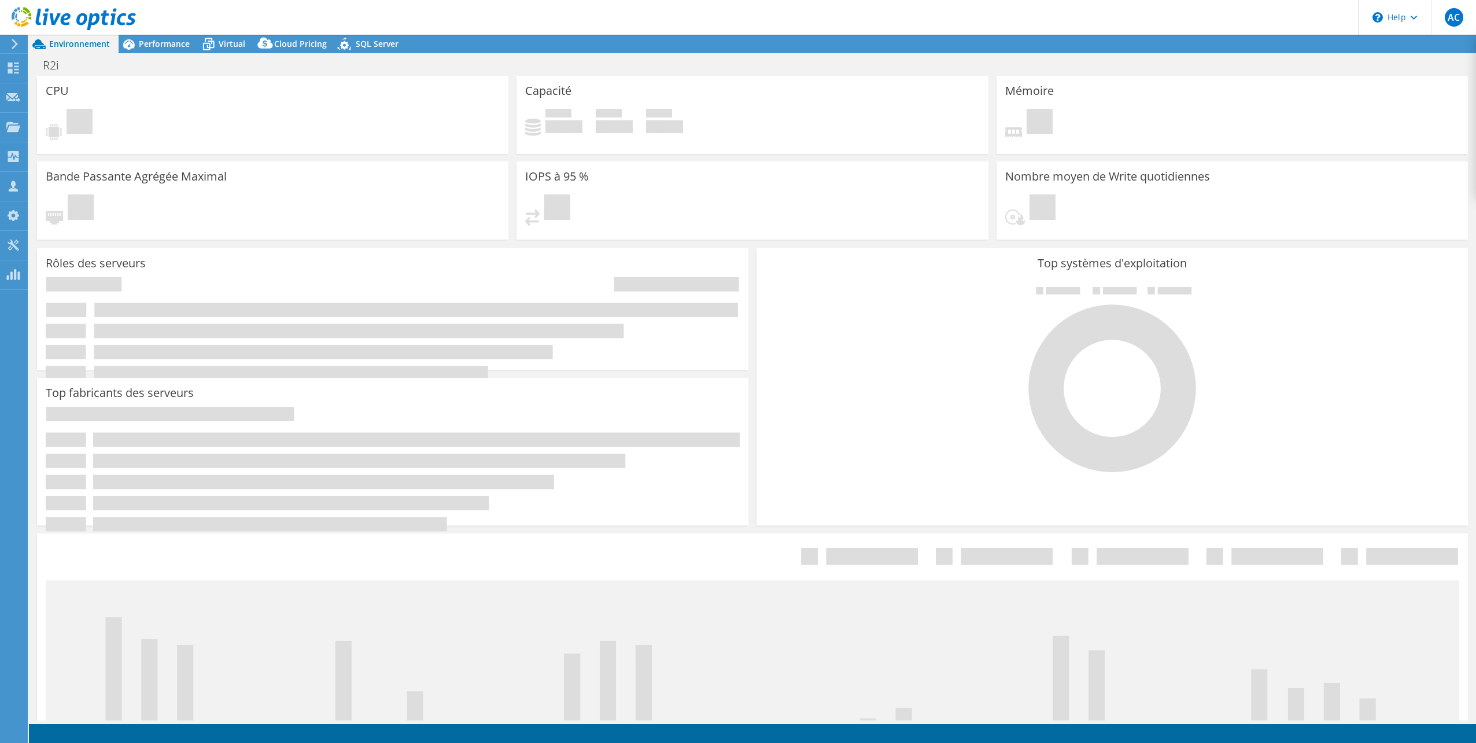
select select "CAD"
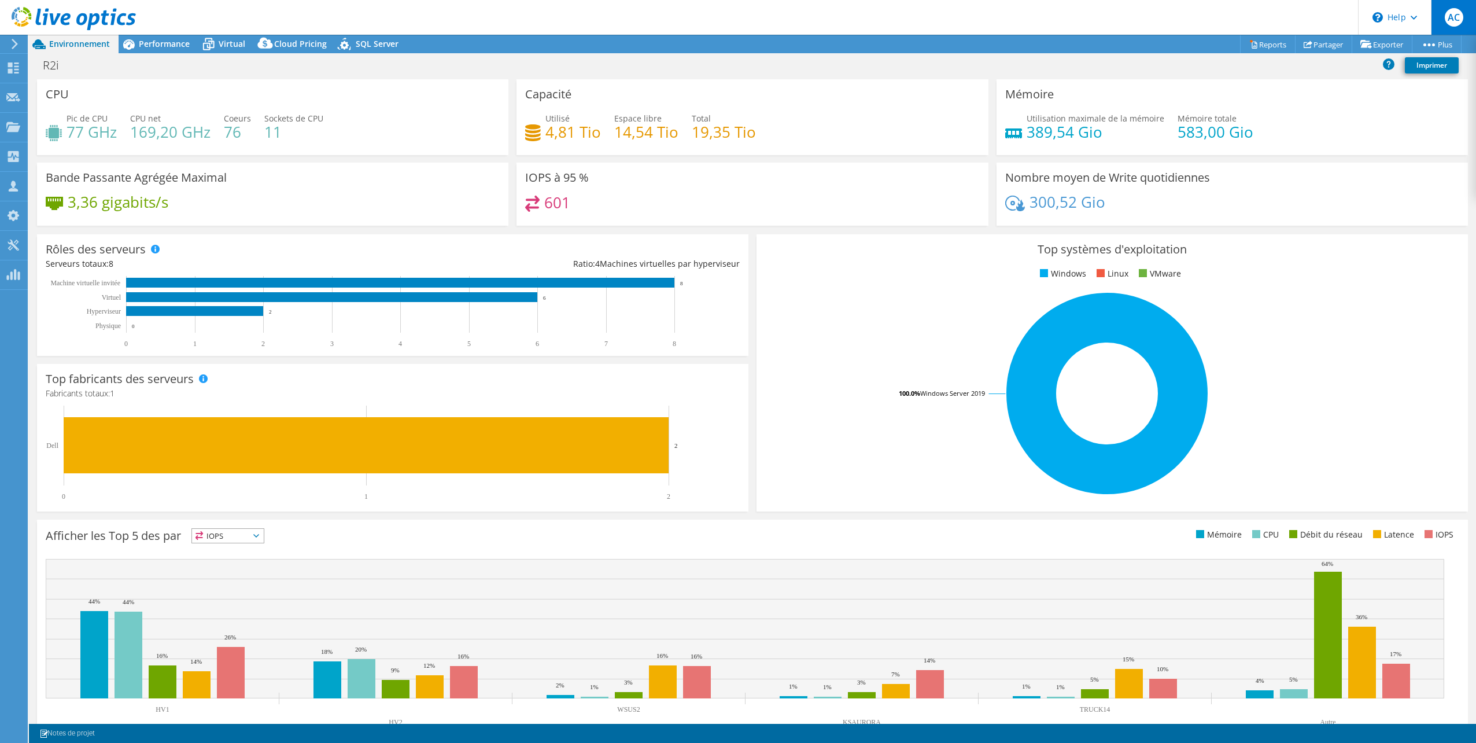
click at [1460, 23] on span "AC" at bounding box center [1454, 17] width 19 height 19
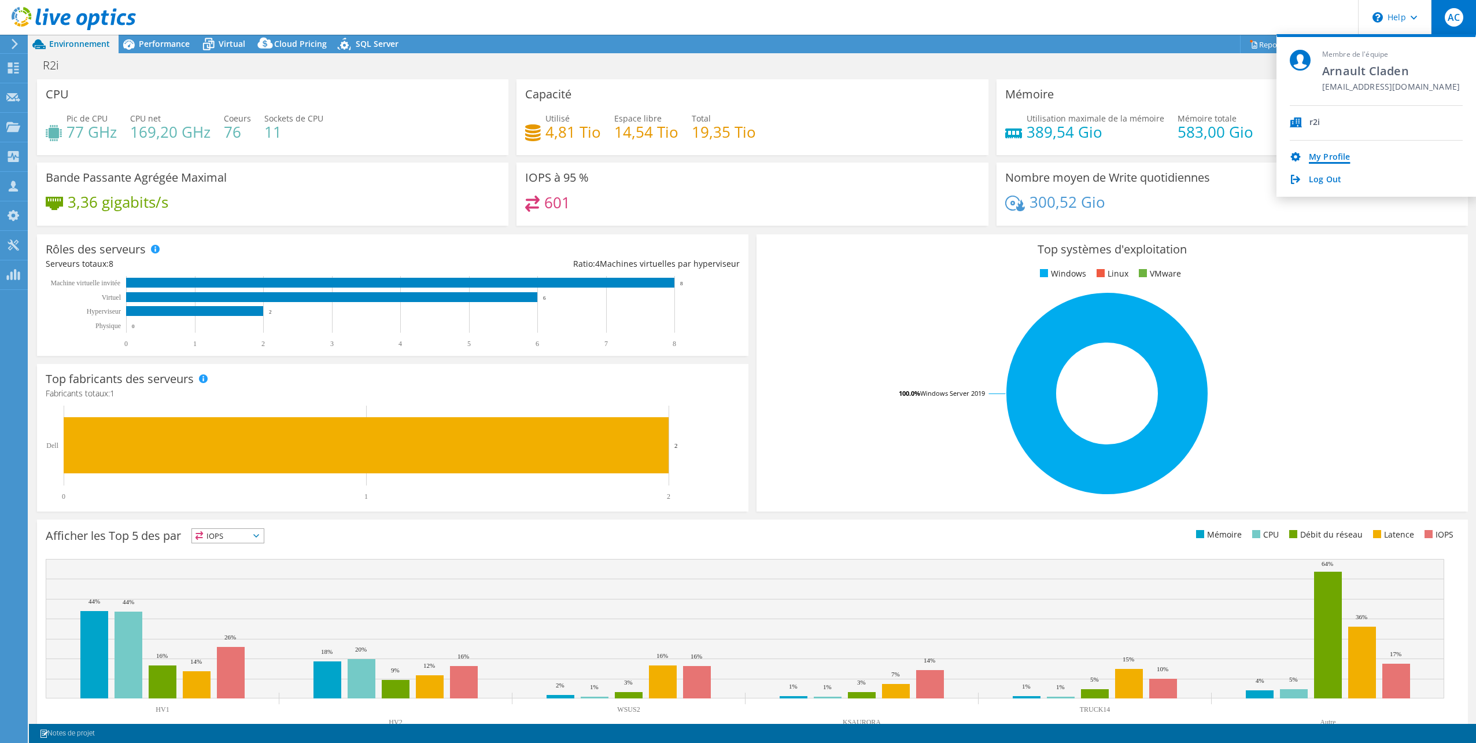
click at [1331, 157] on link "My Profile" at bounding box center [1329, 157] width 41 height 11
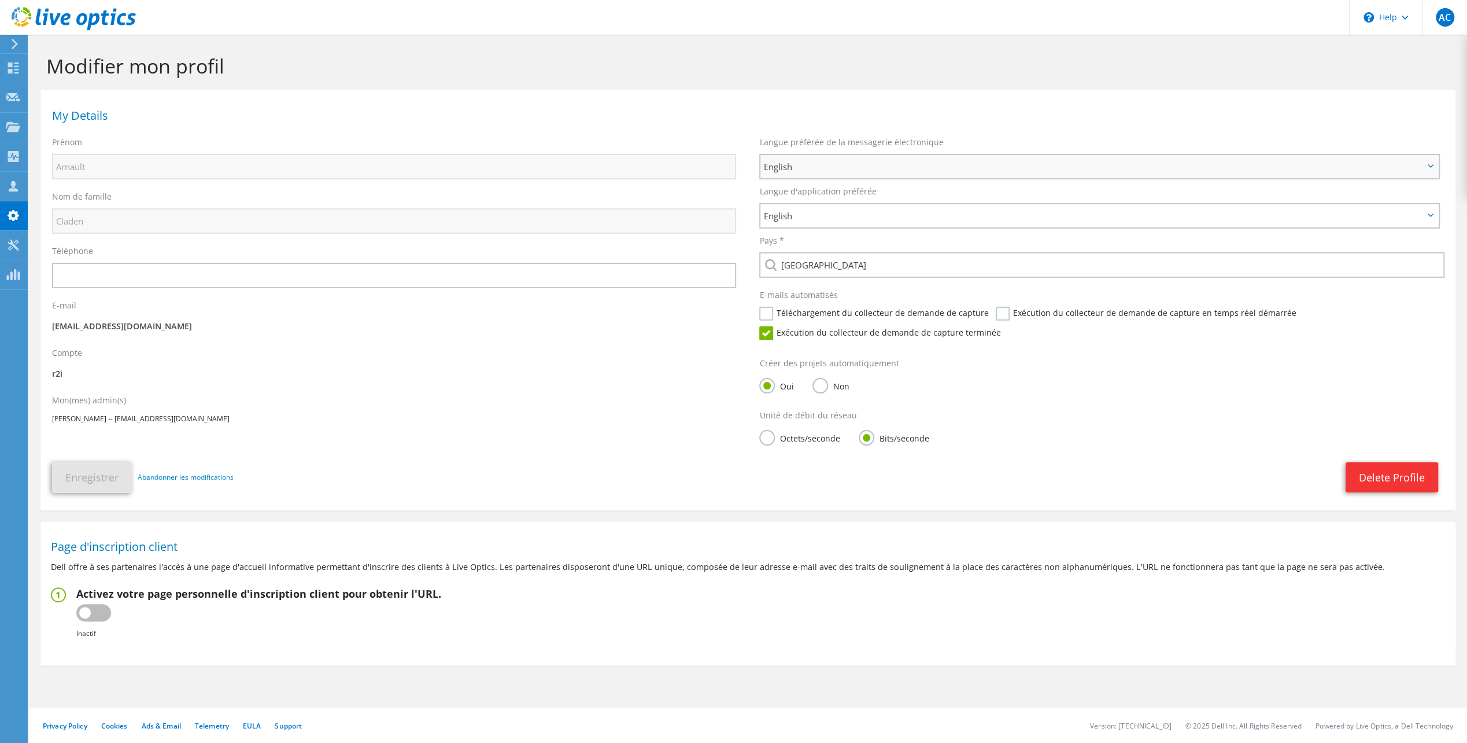
click at [857, 164] on span "English" at bounding box center [1093, 167] width 661 height 14
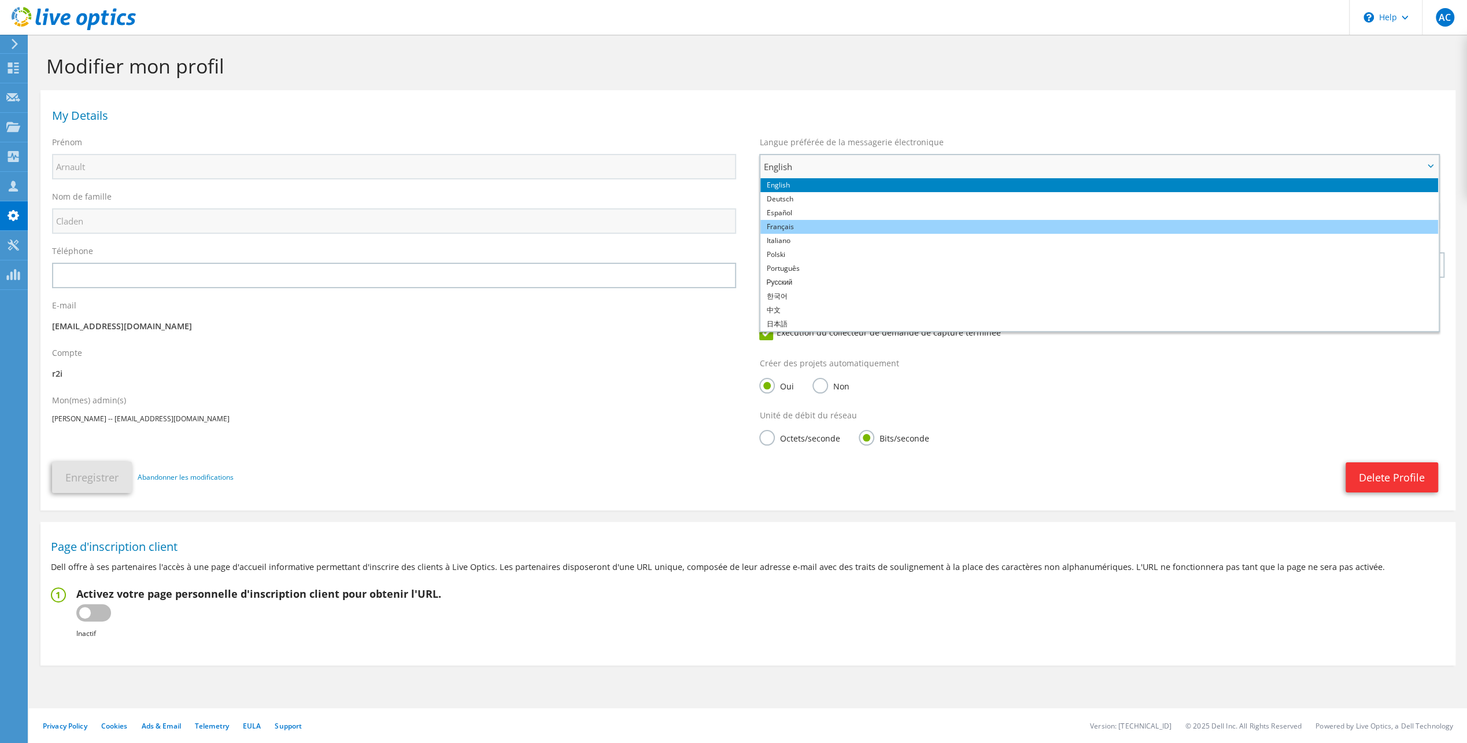
click at [820, 227] on li "Français" at bounding box center [1100, 227] width 678 height 14
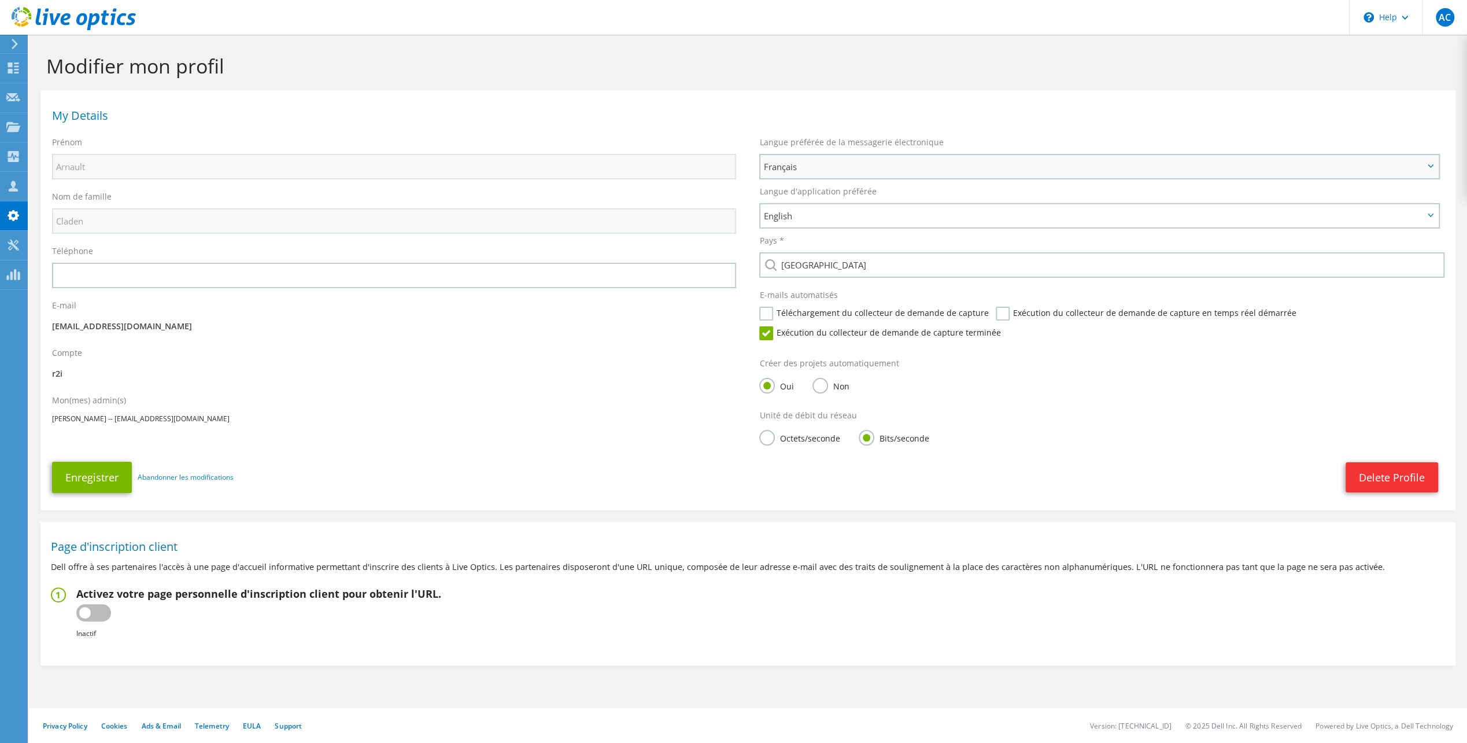
click at [827, 157] on span "Français" at bounding box center [1100, 166] width 678 height 23
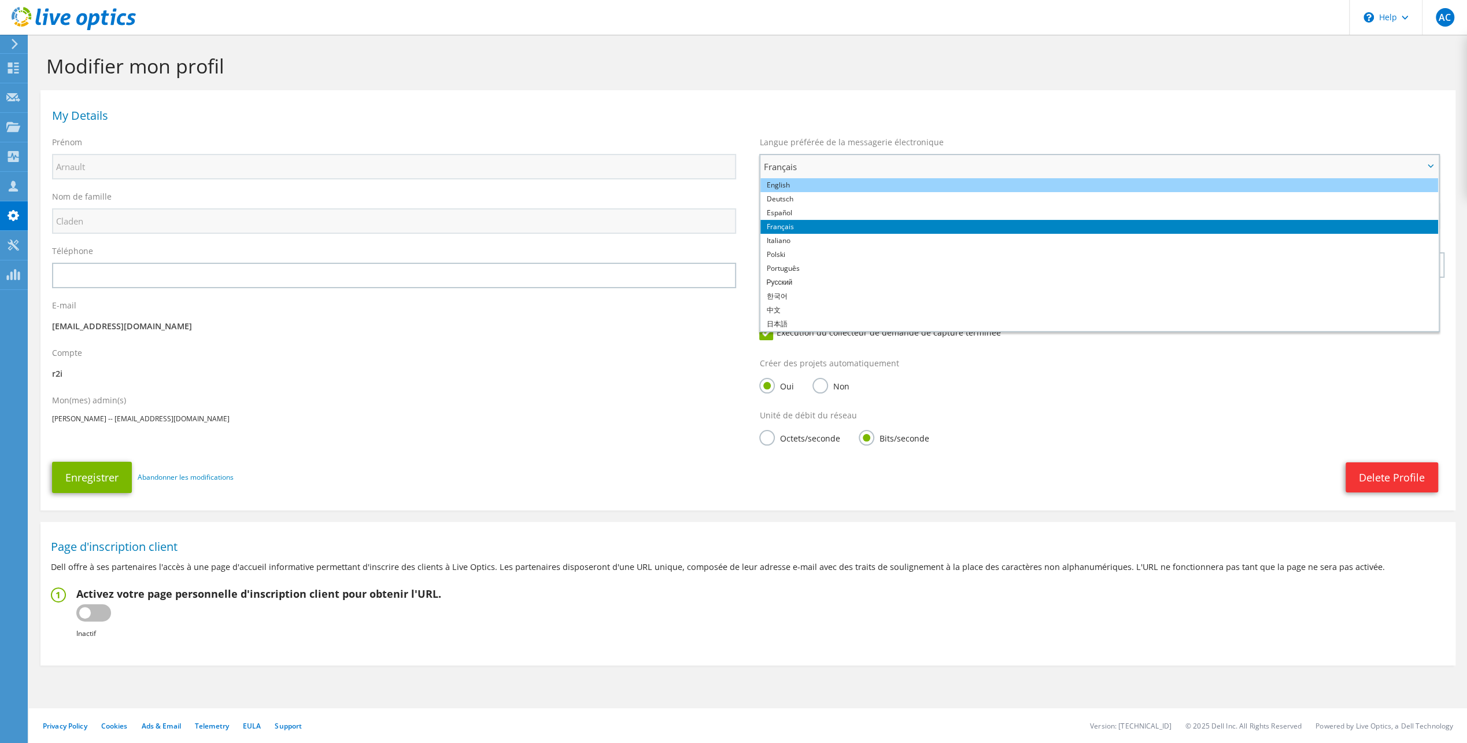
click at [816, 183] on li "English" at bounding box center [1100, 185] width 678 height 14
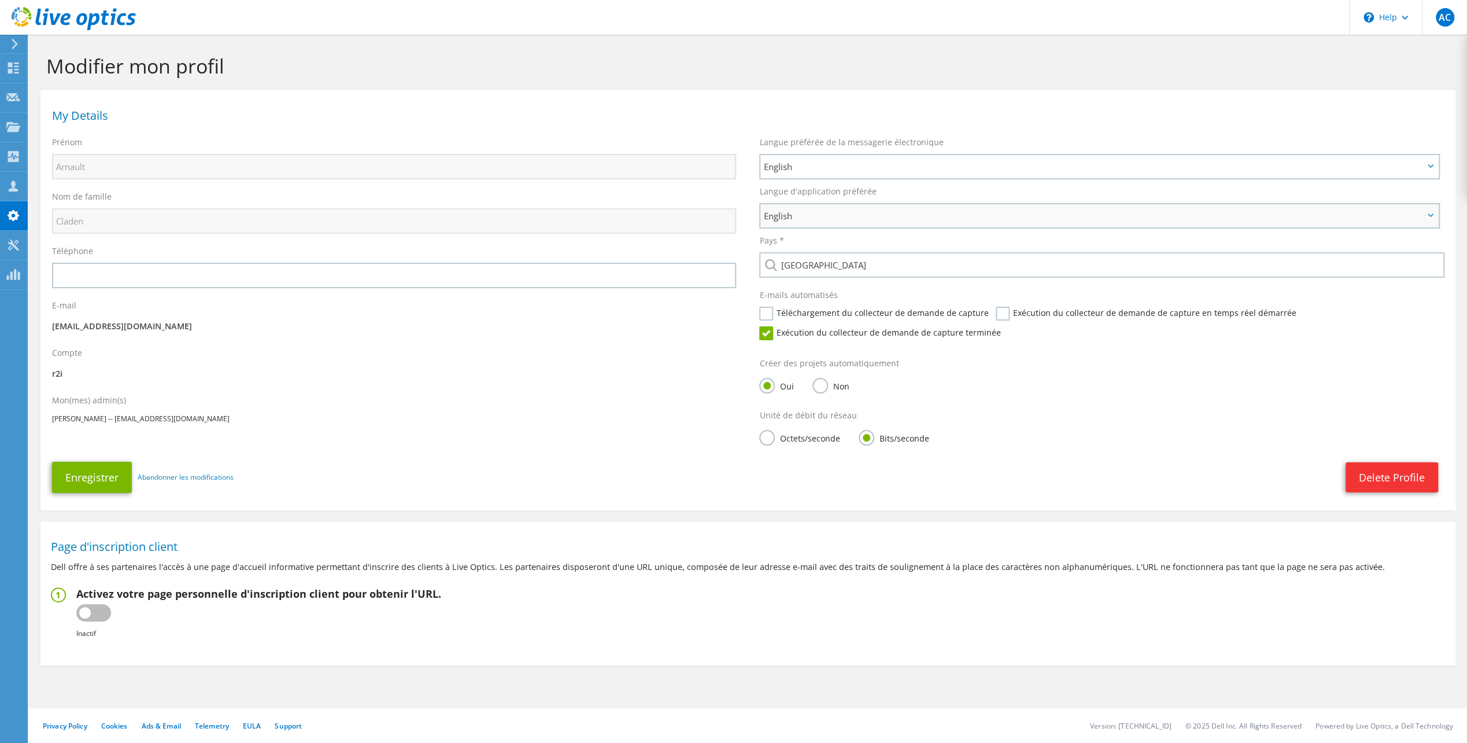
click at [831, 209] on span "English" at bounding box center [1093, 216] width 661 height 14
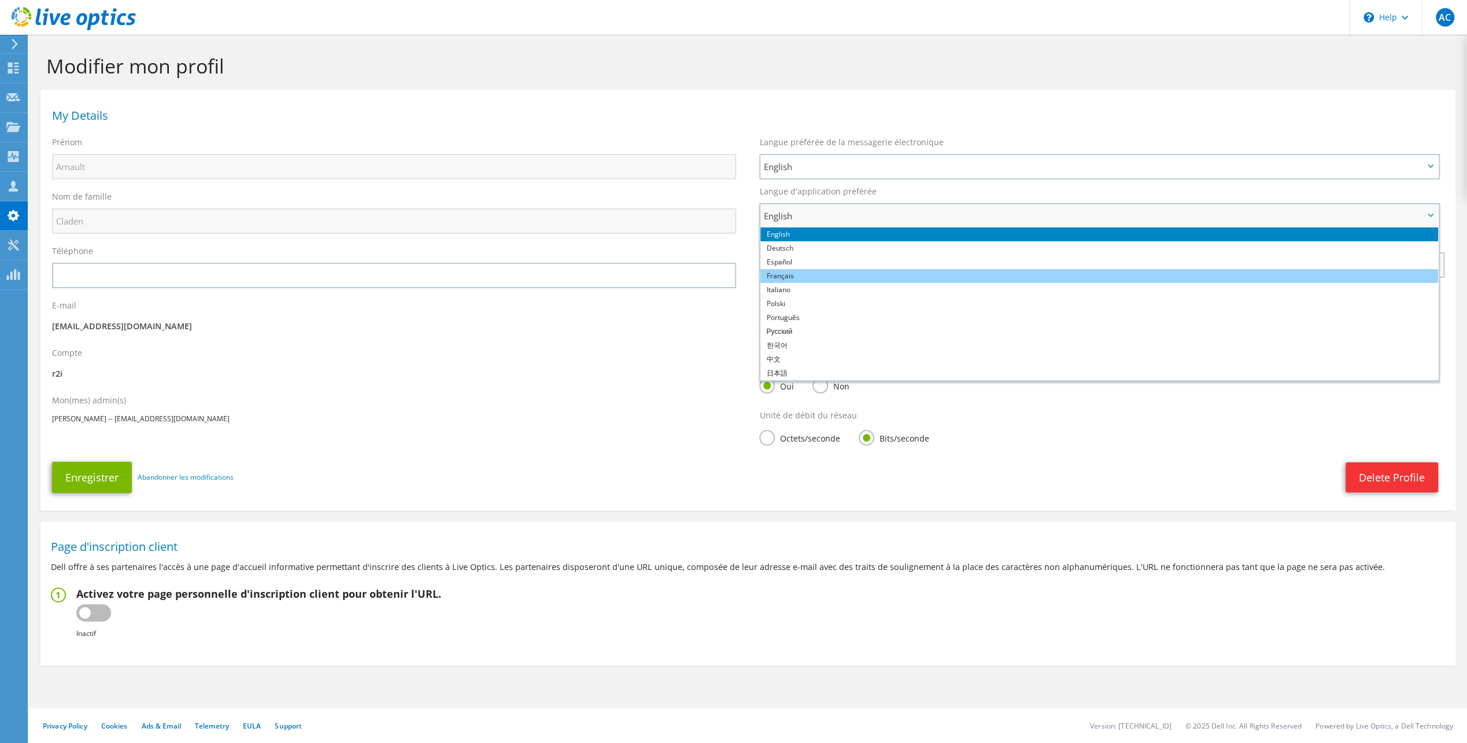
click at [806, 278] on li "Français" at bounding box center [1100, 276] width 678 height 14
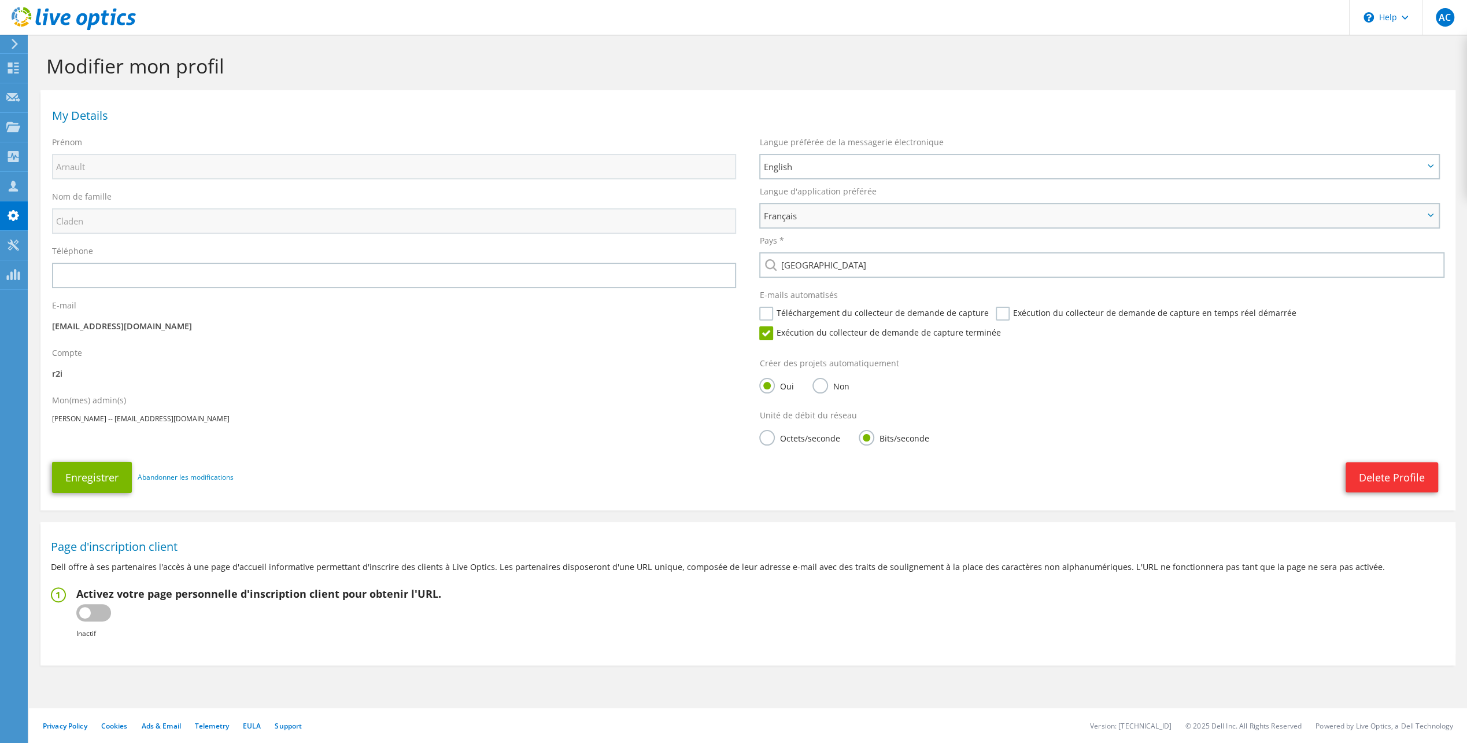
click at [828, 216] on span "Français" at bounding box center [1093, 216] width 661 height 14
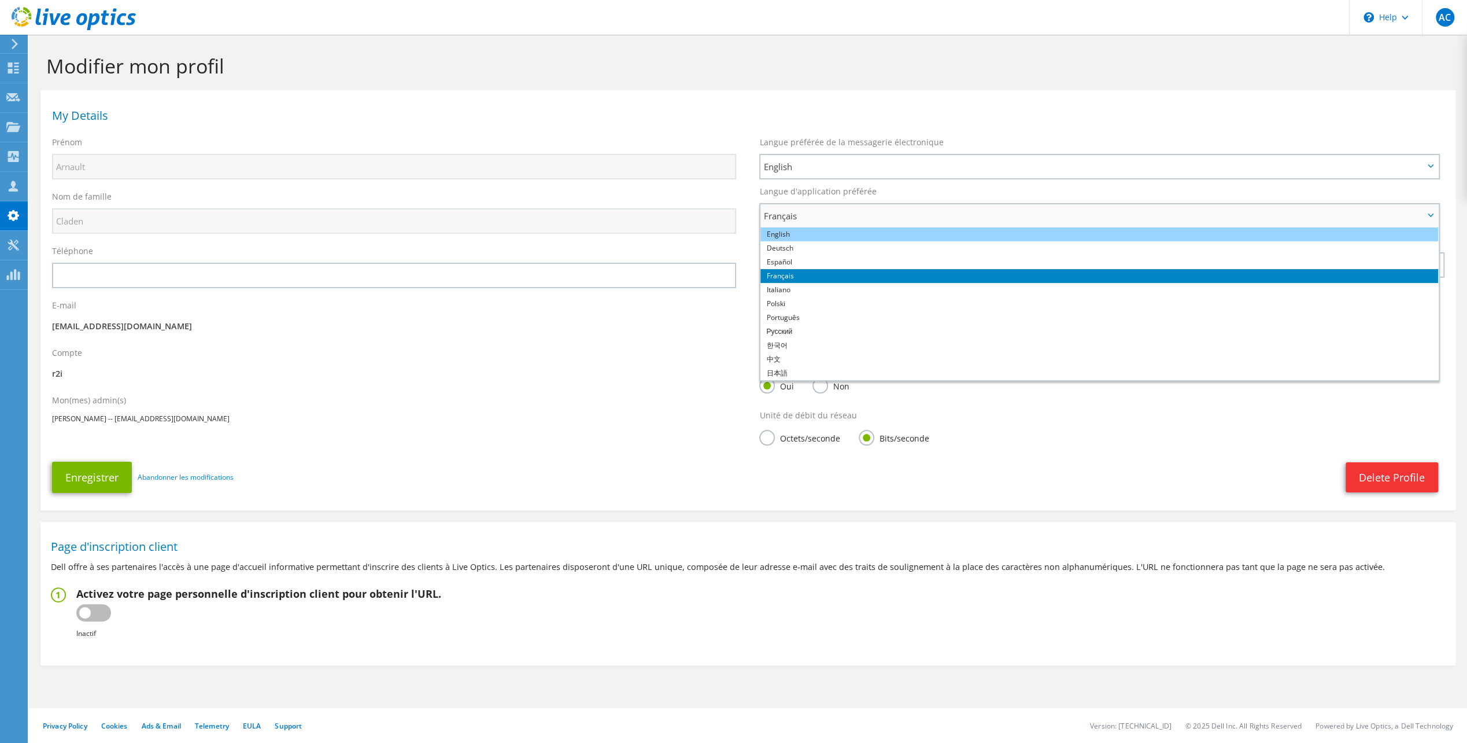
click at [810, 232] on li "English" at bounding box center [1100, 234] width 678 height 14
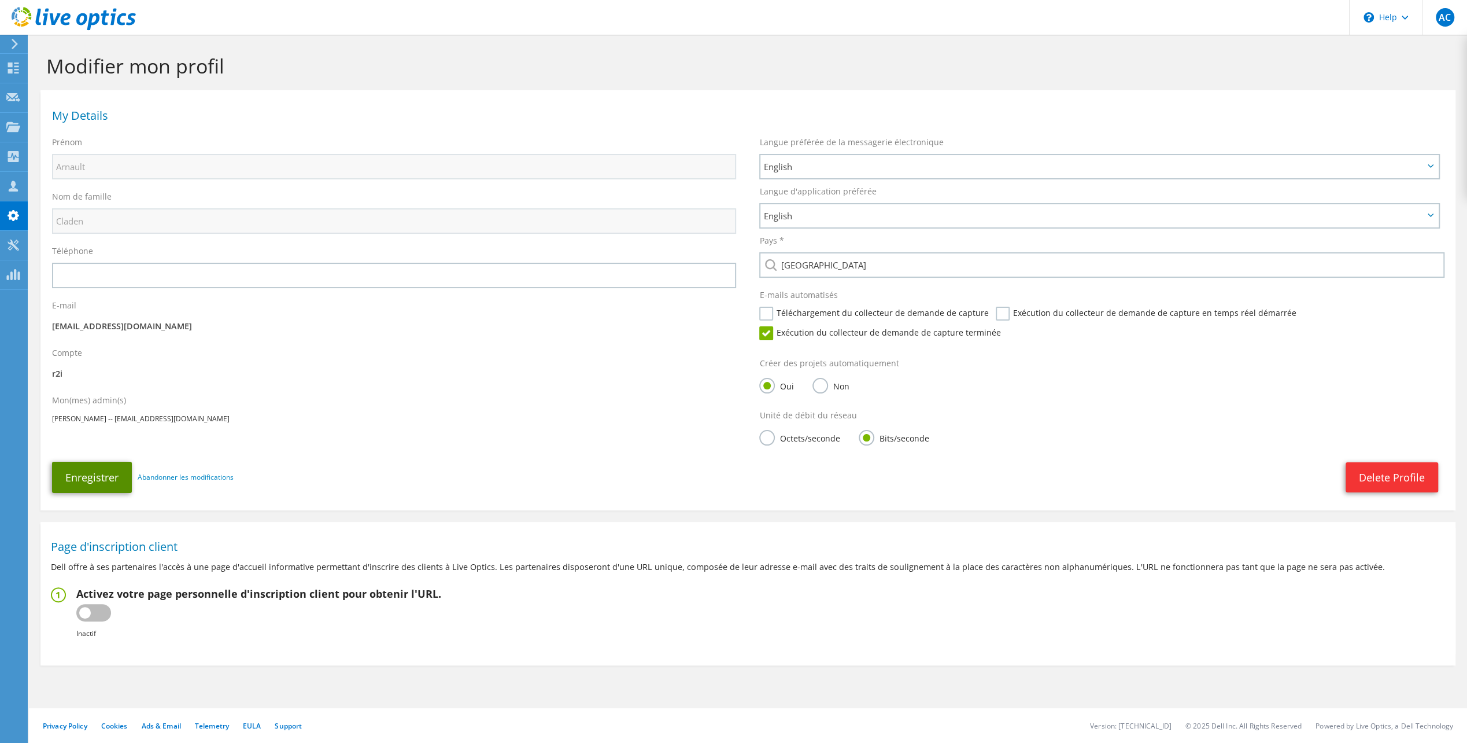
click at [79, 484] on button "Enregistrer" at bounding box center [92, 477] width 80 height 31
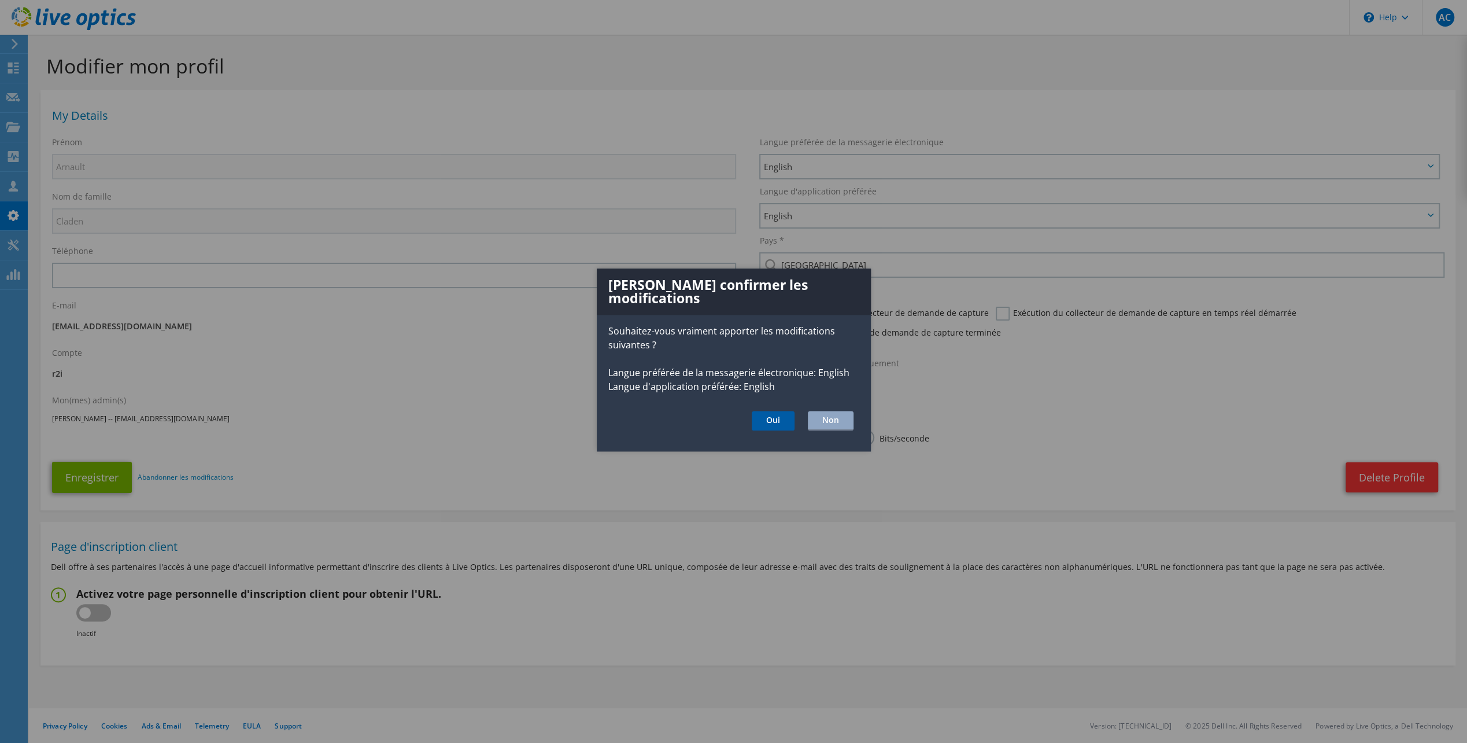
click at [762, 411] on button "Oui" at bounding box center [773, 421] width 43 height 20
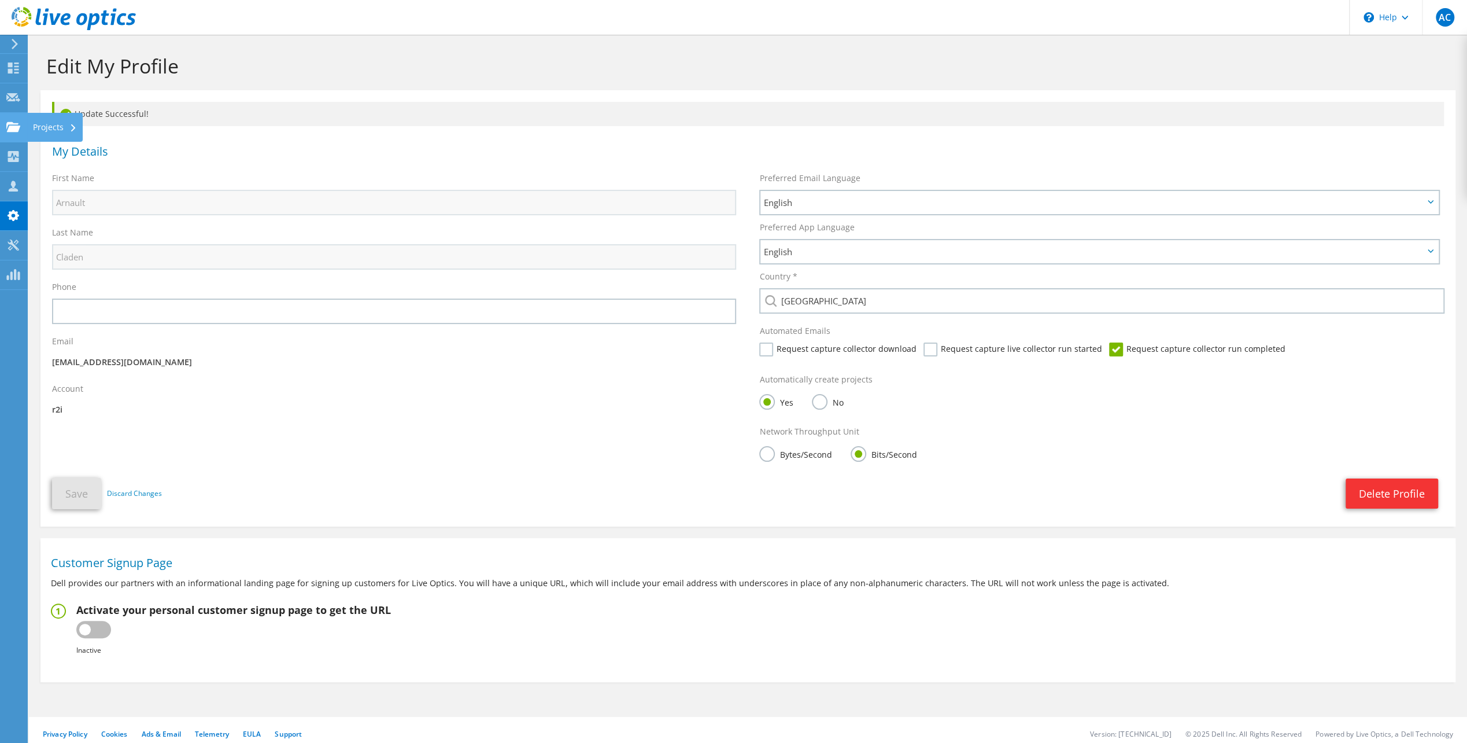
click at [46, 126] on div "Projects" at bounding box center [55, 127] width 56 height 29
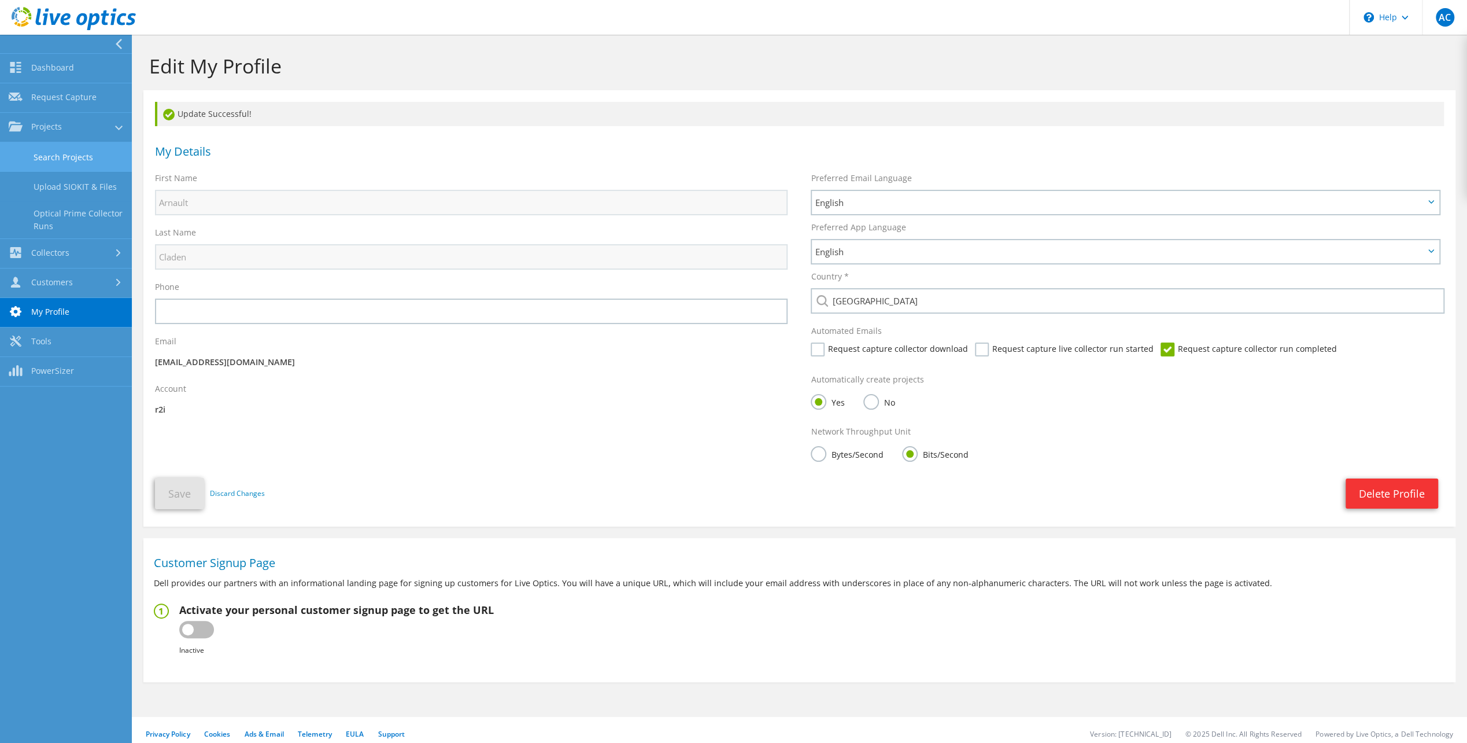
click at [57, 156] on link "Search Projects" at bounding box center [66, 156] width 132 height 29
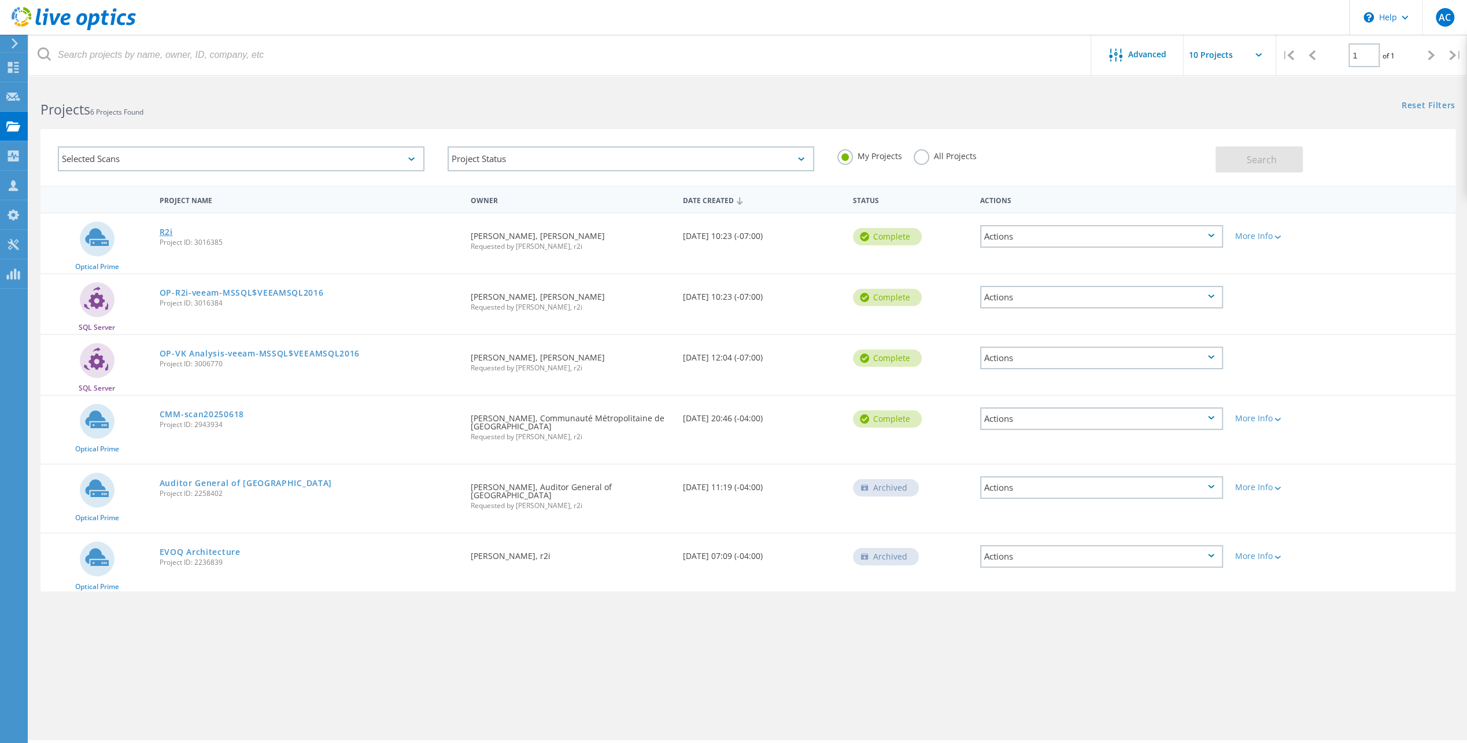
click at [162, 231] on link "R2i" at bounding box center [166, 232] width 13 height 8
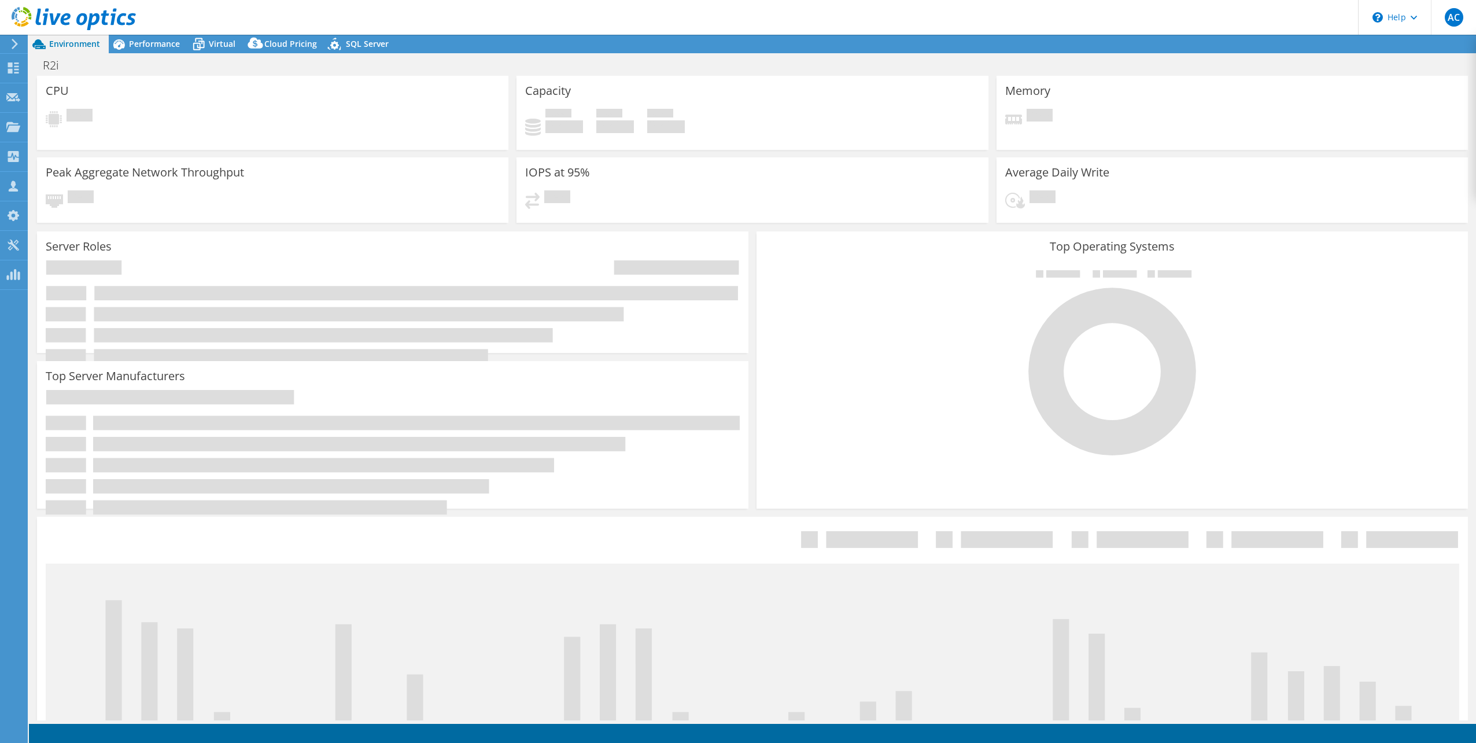
select select "USD"
select select "[GEOGRAPHIC_DATA]"
select select "CAD"
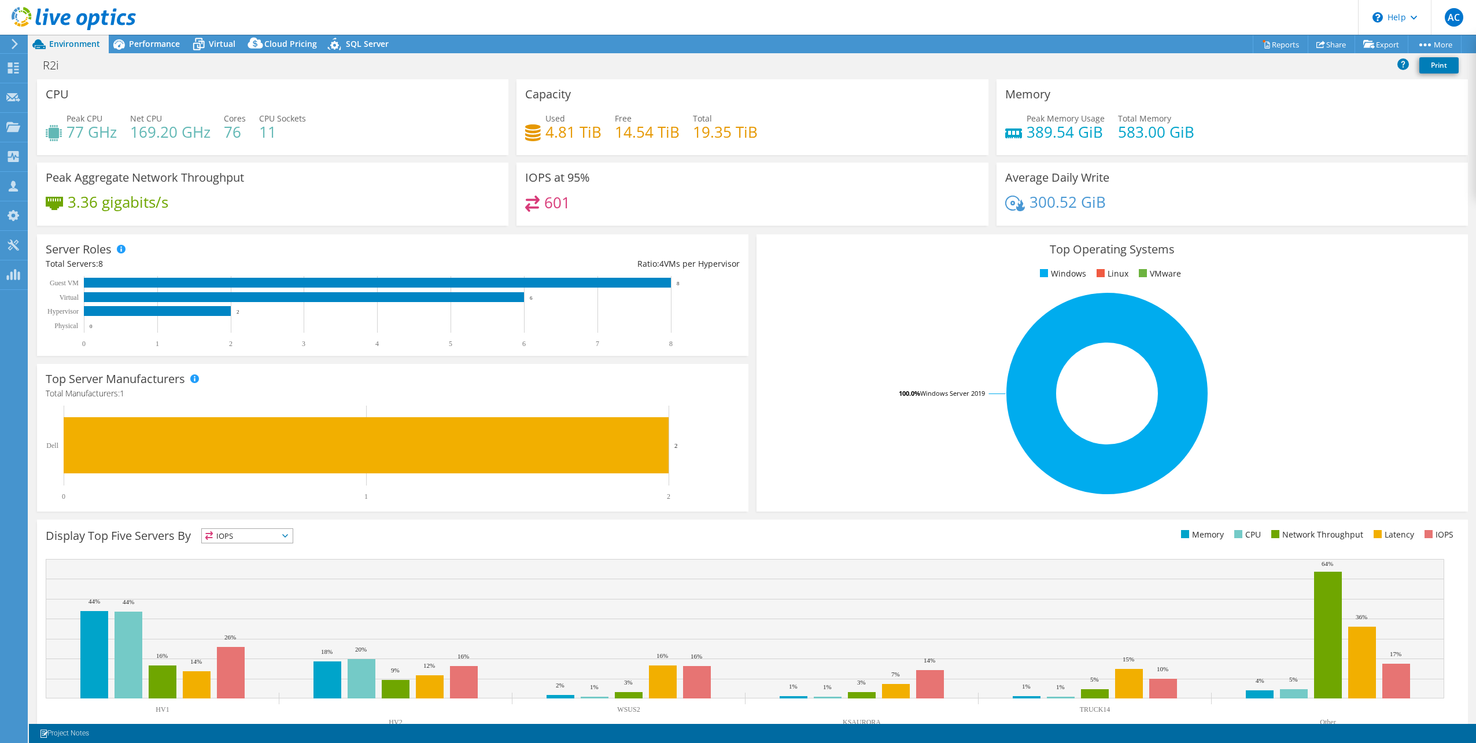
scroll to position [29, 0]
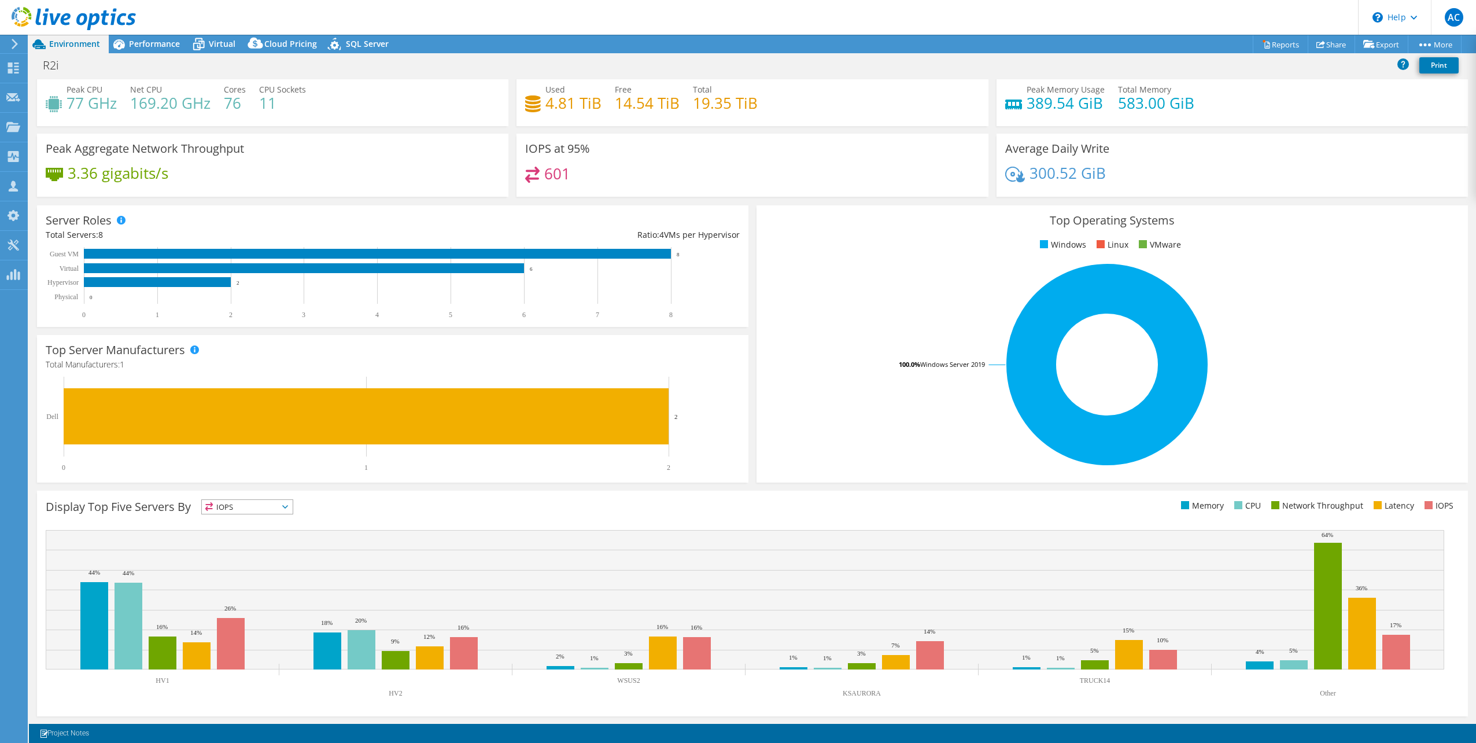
click at [123, 480] on div "Top Server Manufacturers Manufacturers are shown for physical servers and hyper…" at bounding box center [392, 408] width 711 height 147
click at [149, 45] on span "Performance" at bounding box center [154, 43] width 51 height 11
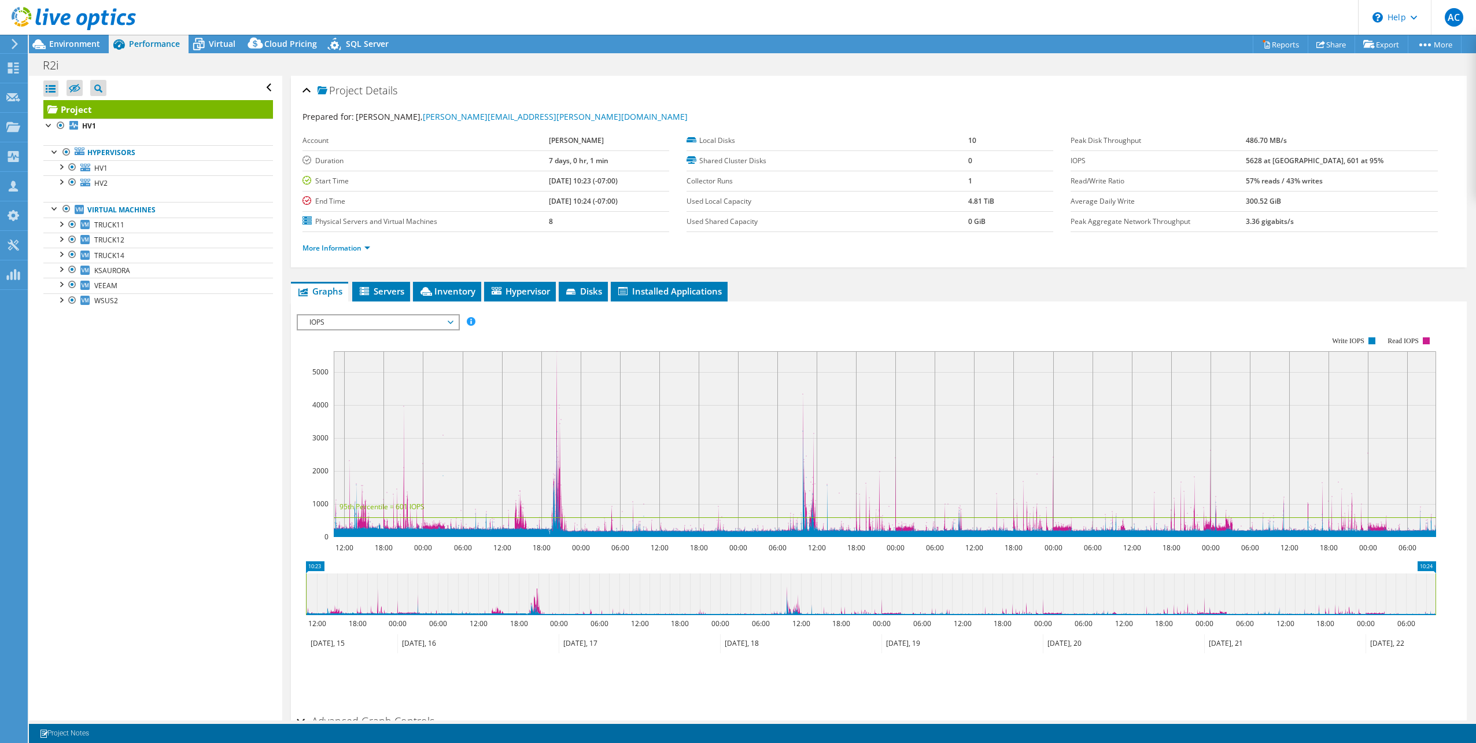
scroll to position [0, 0]
click at [120, 300] on link "WSUS2" at bounding box center [158, 300] width 230 height 15
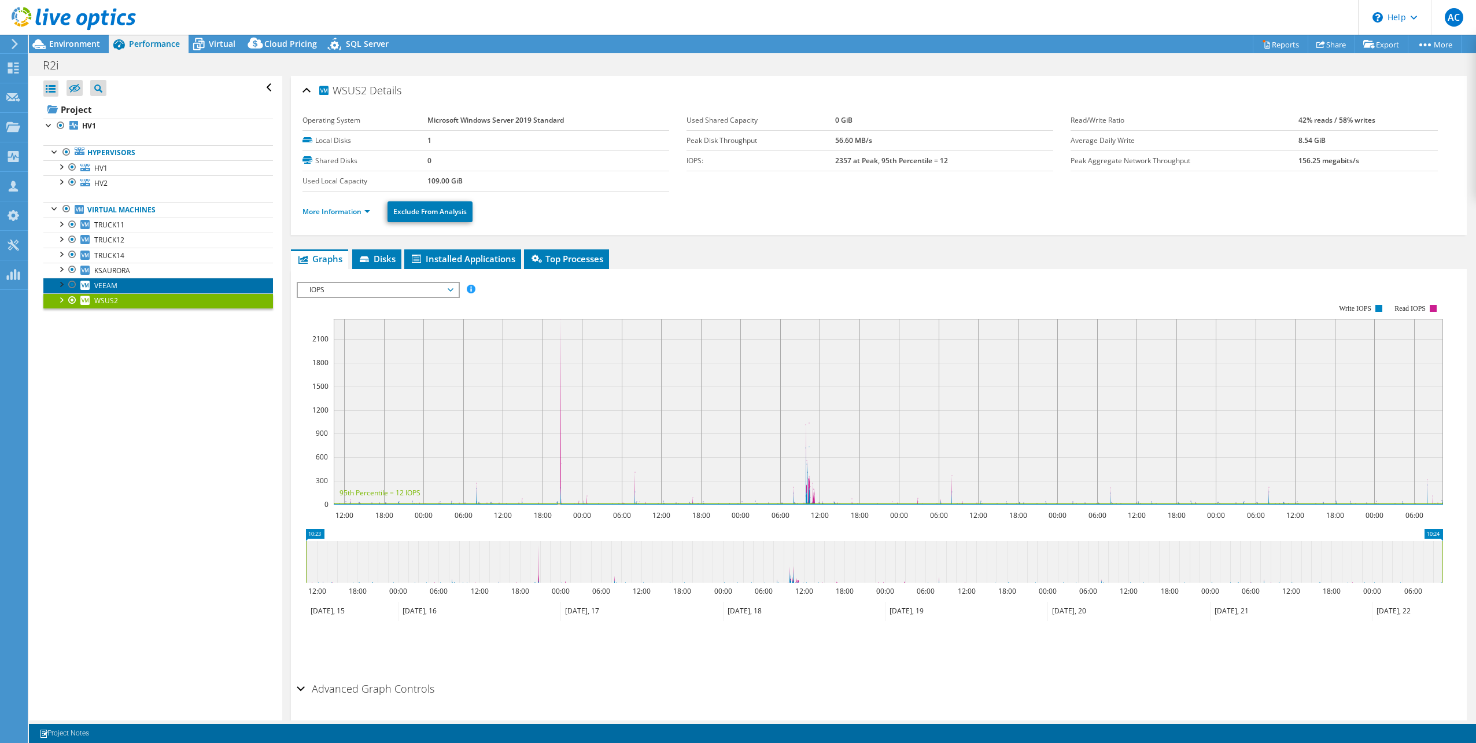
click at [124, 280] on link "VEEAM" at bounding box center [158, 285] width 230 height 15
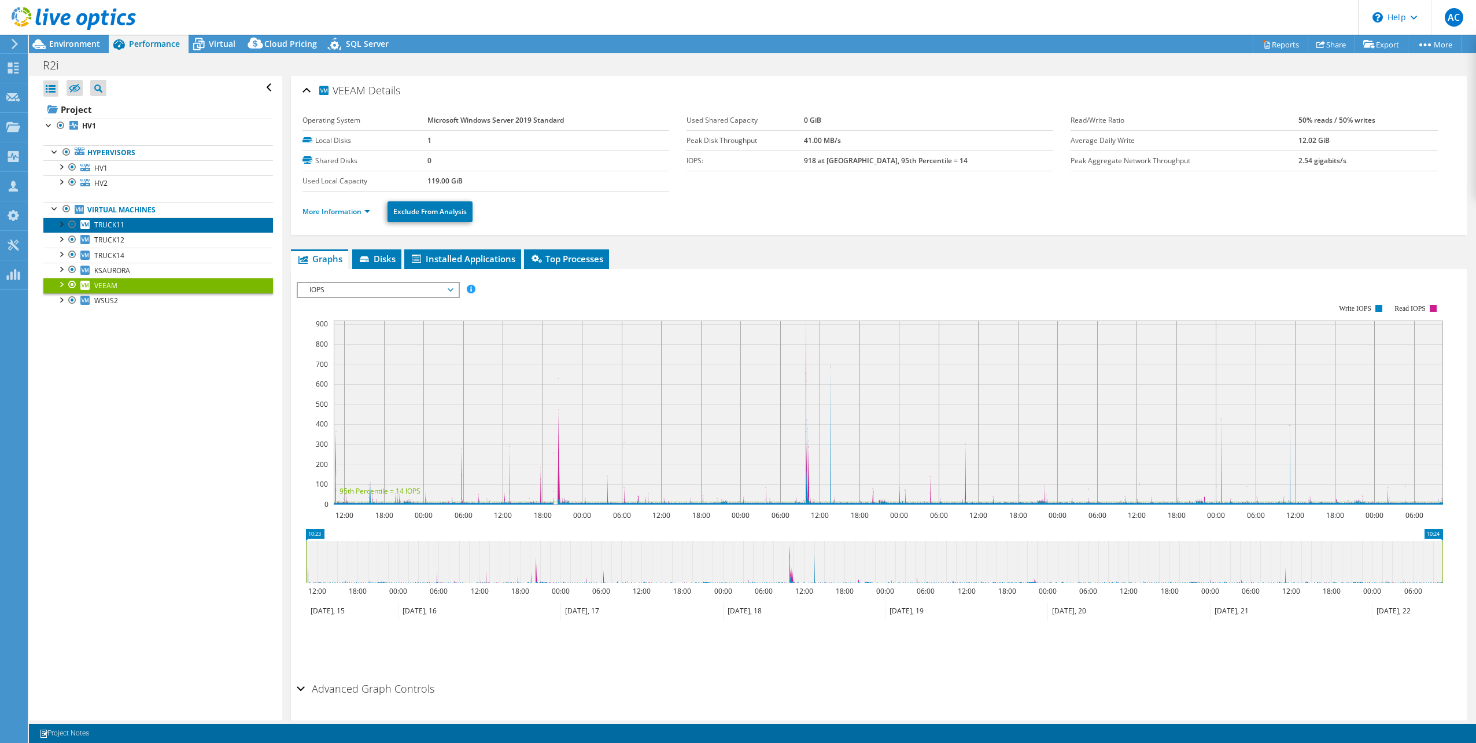
click at [163, 225] on link "TRUCK11" at bounding box center [158, 224] width 230 height 15
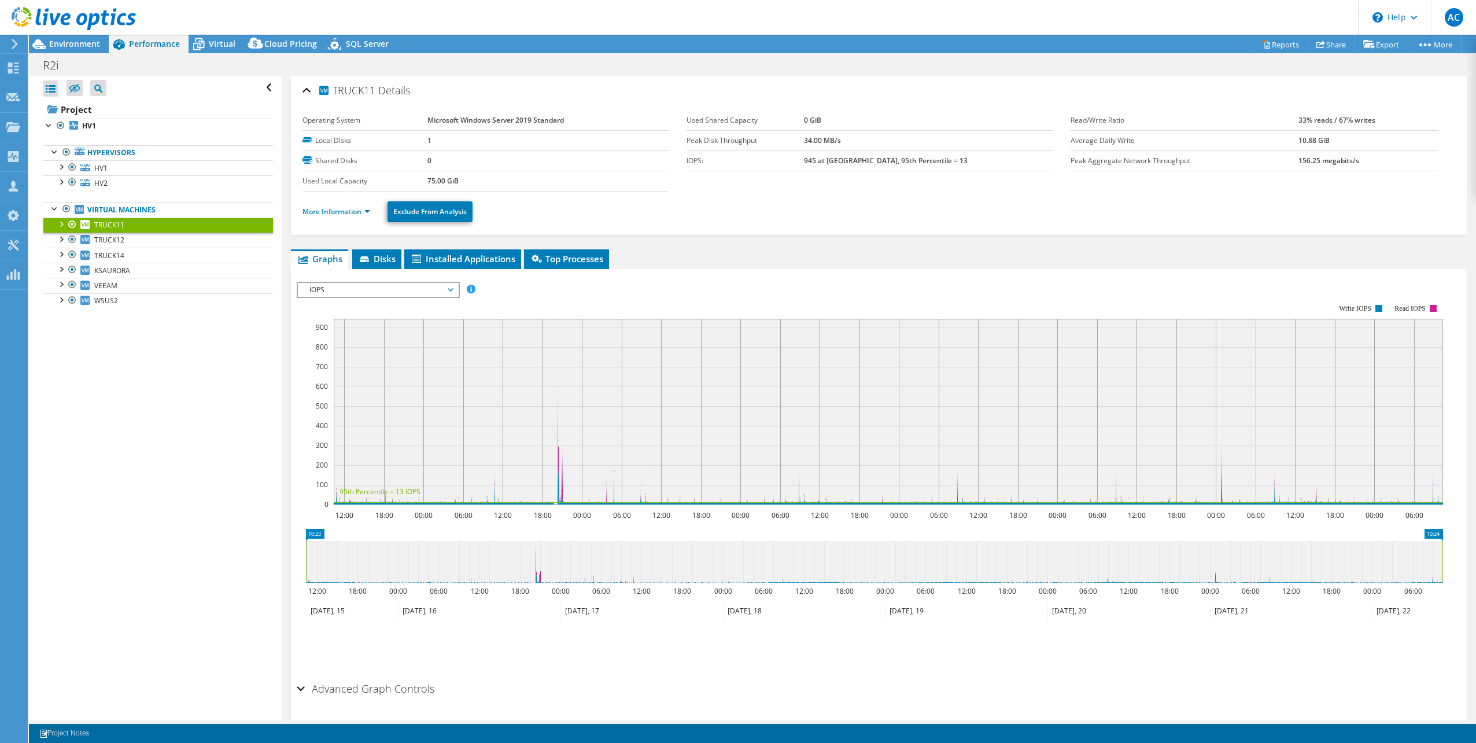
click at [400, 290] on span "IOPS" at bounding box center [378, 290] width 149 height 14
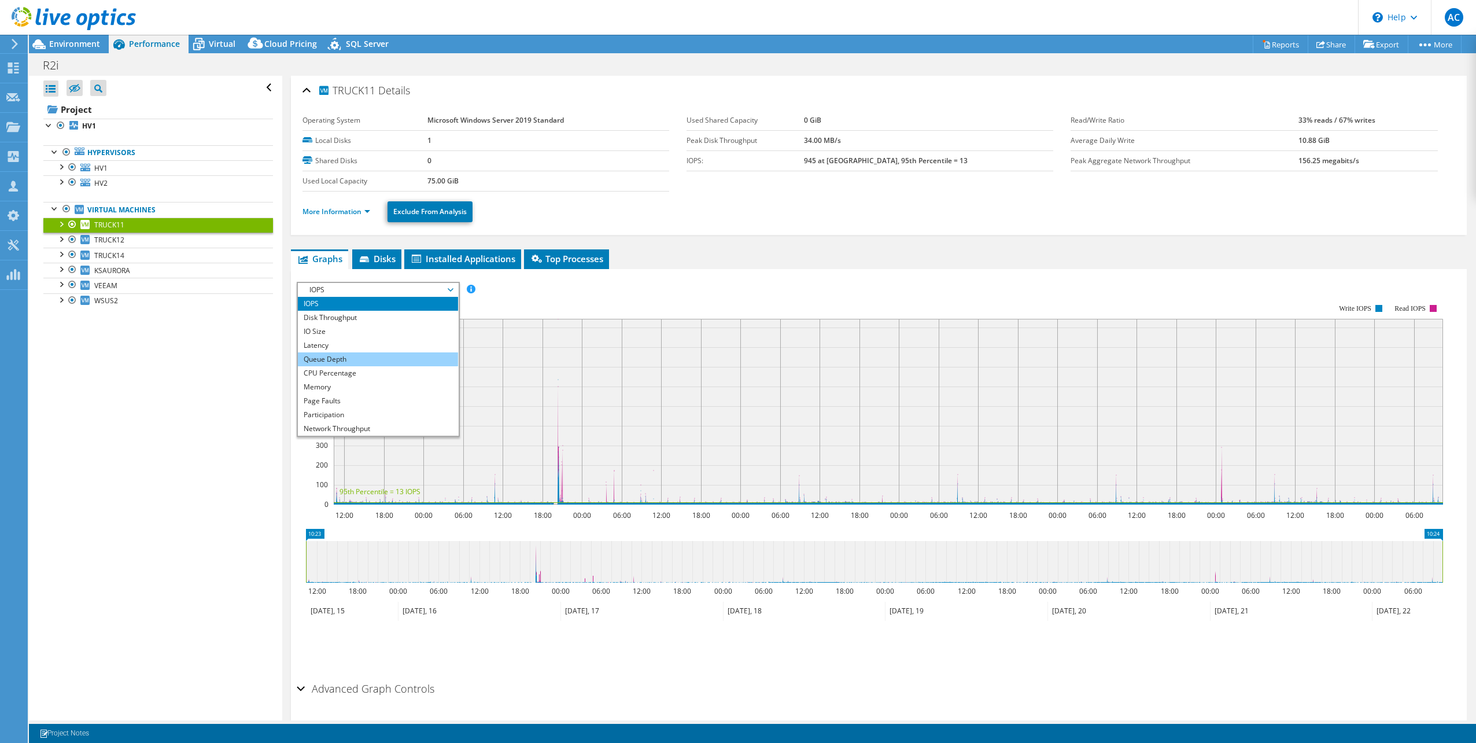
scroll to position [42, 0]
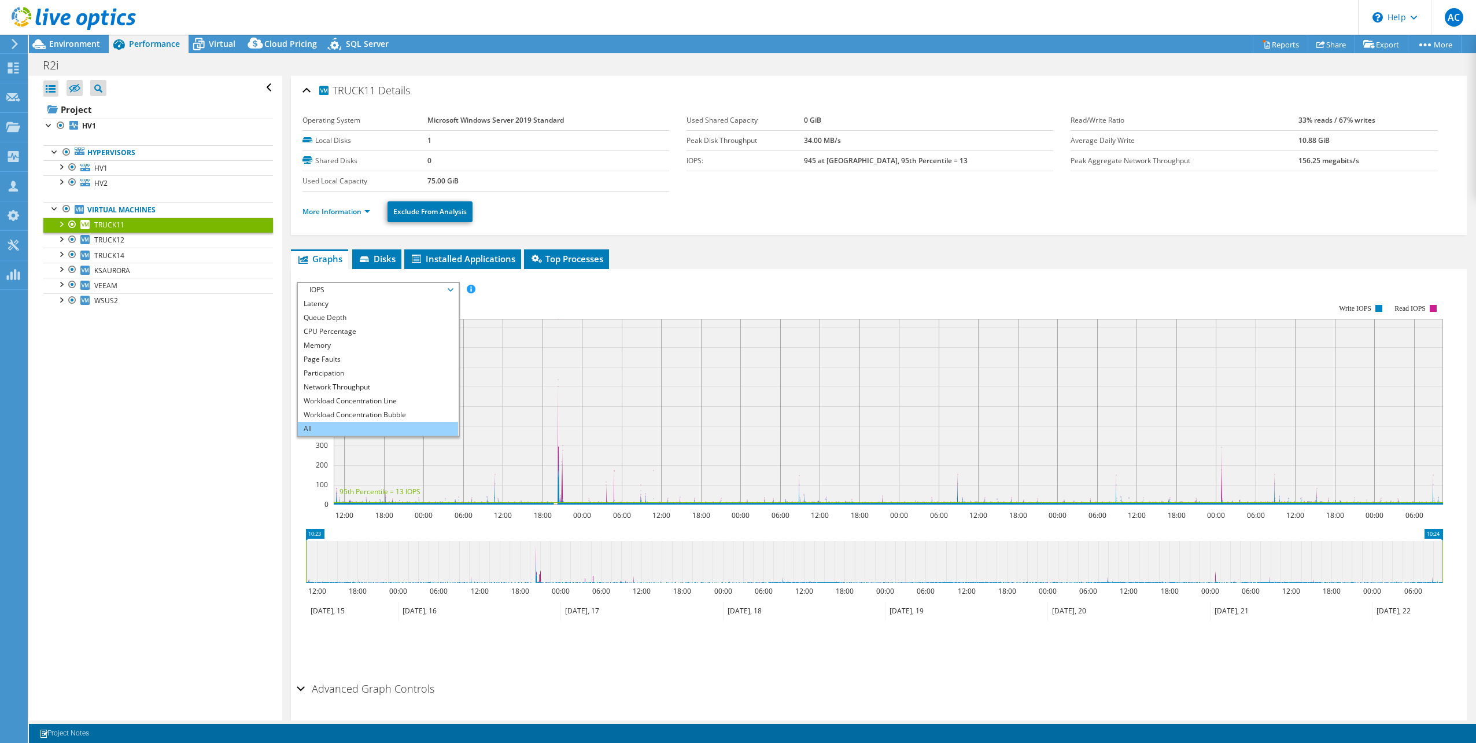
click at [333, 422] on li "All" at bounding box center [378, 429] width 160 height 14
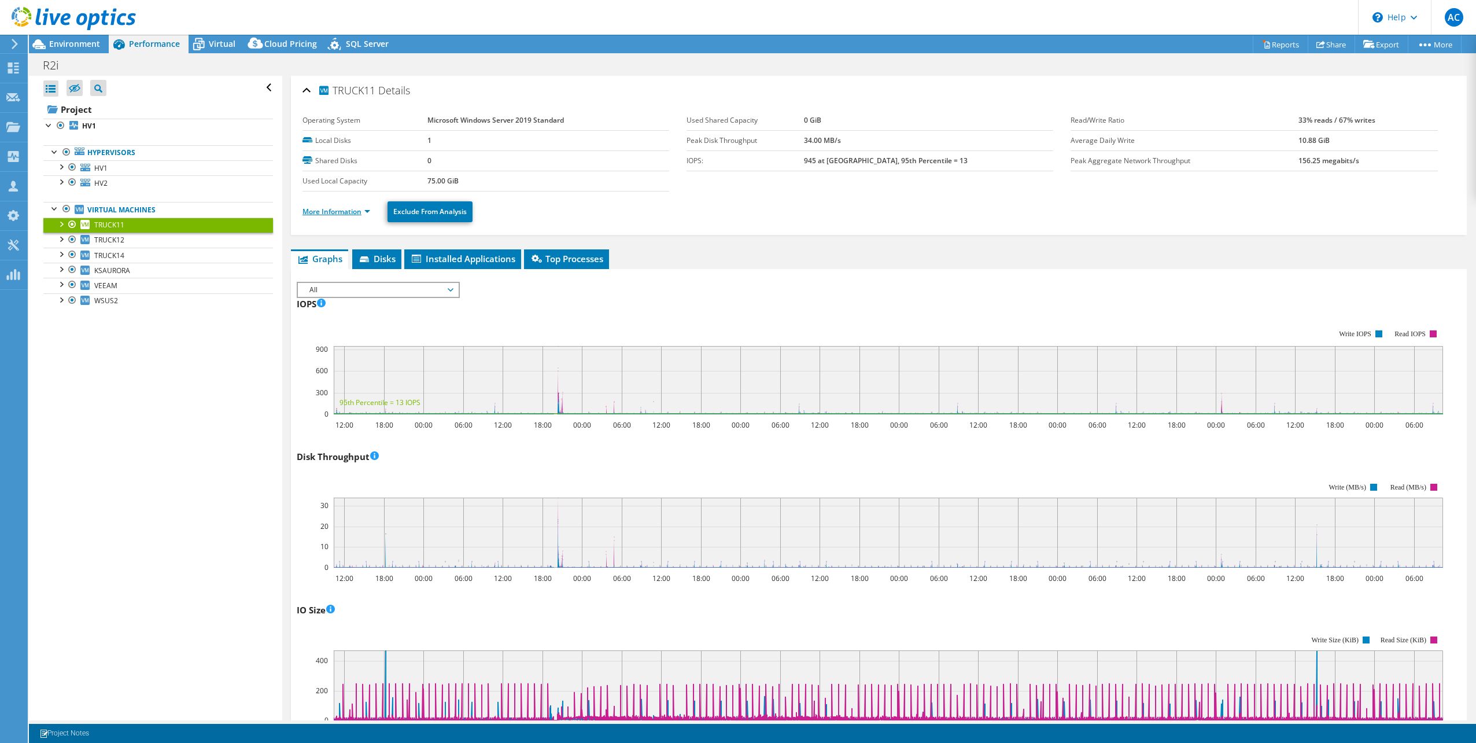
click at [341, 206] on link "More Information" at bounding box center [337, 211] width 68 height 10
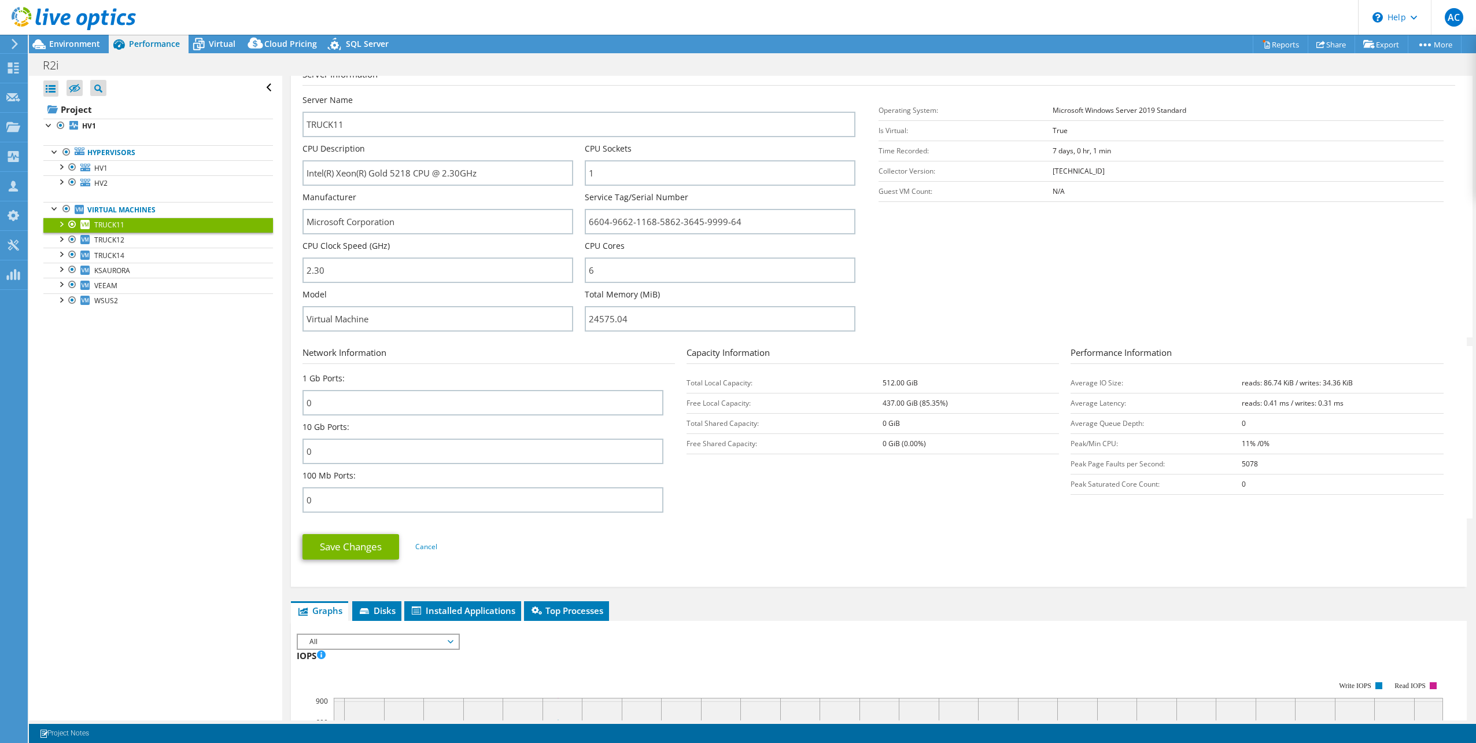
scroll to position [174, 0]
click at [428, 549] on link "Cancel" at bounding box center [426, 546] width 22 height 10
click at [425, 545] on link "Cancel" at bounding box center [426, 546] width 22 height 10
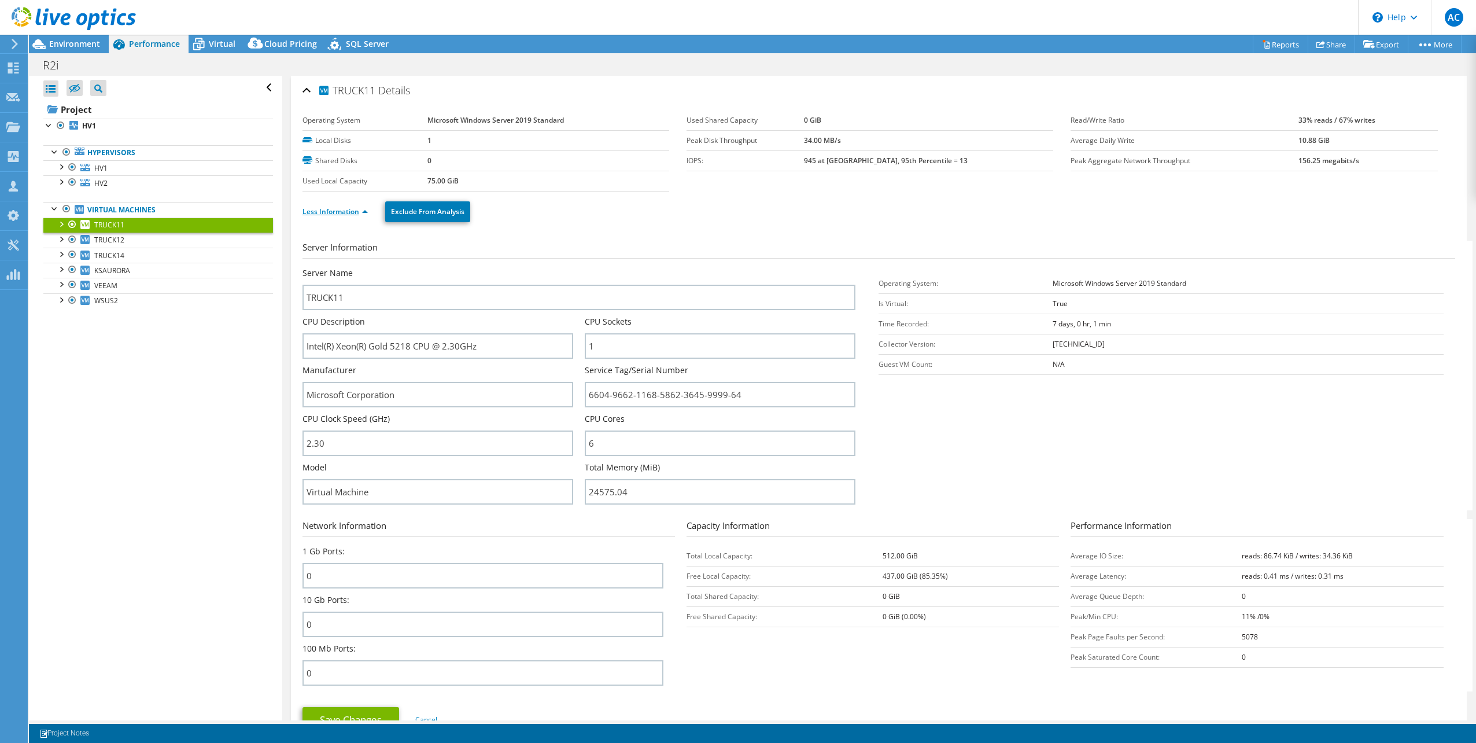
click at [327, 205] on li "Less Information" at bounding box center [339, 211] width 72 height 13
click at [360, 208] on link "Less Information" at bounding box center [335, 211] width 65 height 10
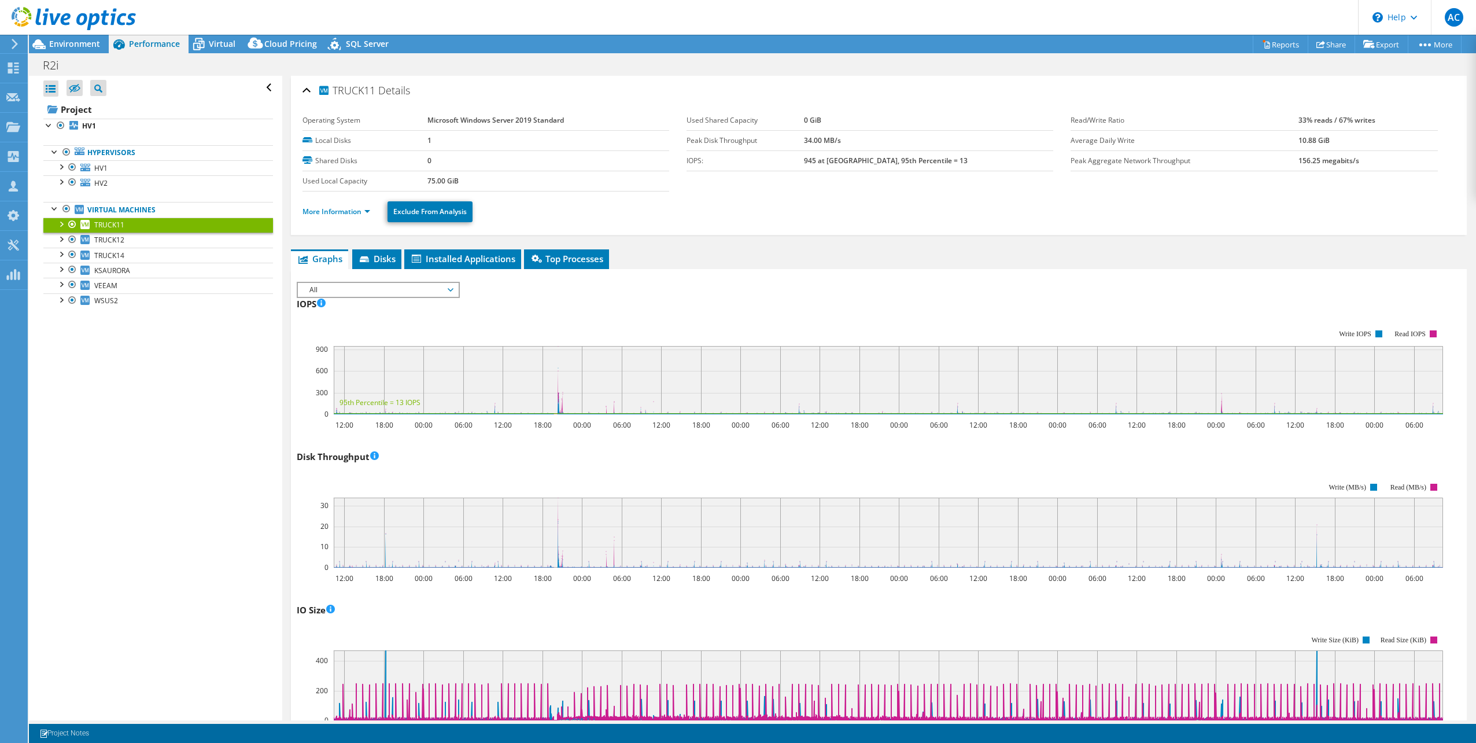
select select "[GEOGRAPHIC_DATA]"
select select "CAD"
click at [245, 474] on div "Open All Close All Hide Excluded Nodes Project Tree Filter" at bounding box center [155, 398] width 253 height 644
